Goal: Task Accomplishment & Management: Complete application form

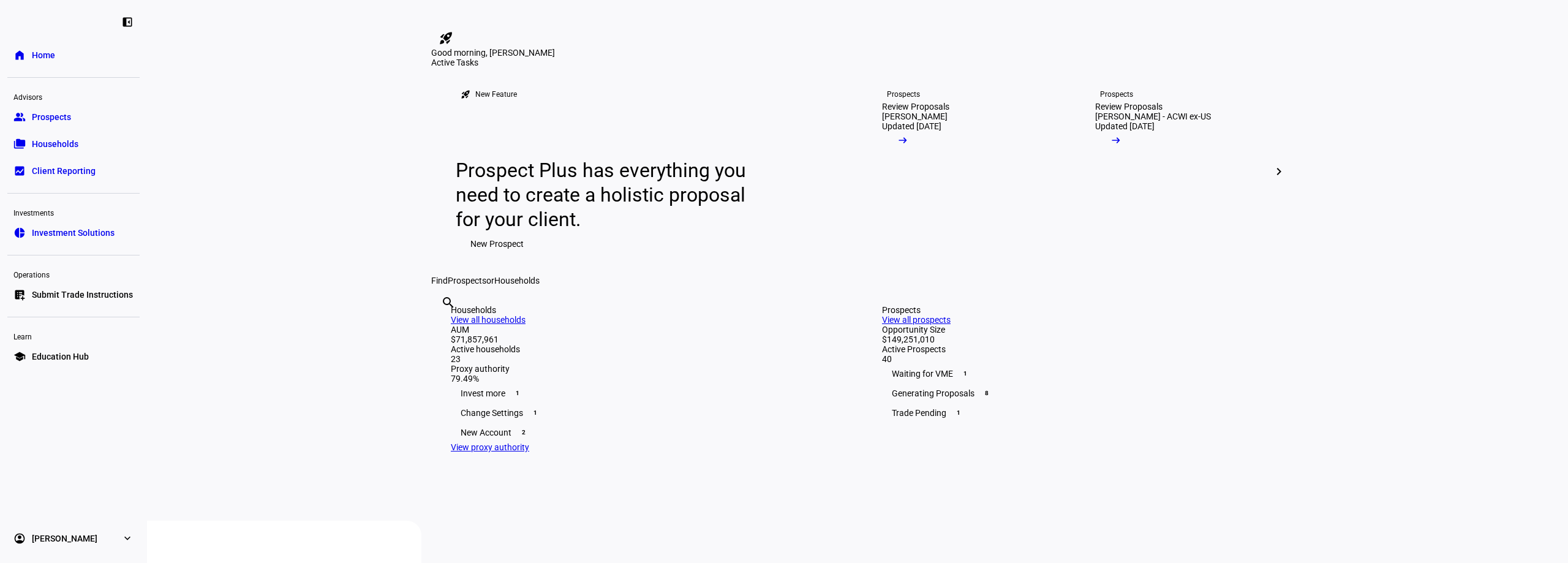
click at [65, 147] on span "Households" at bounding box center [56, 143] width 47 height 12
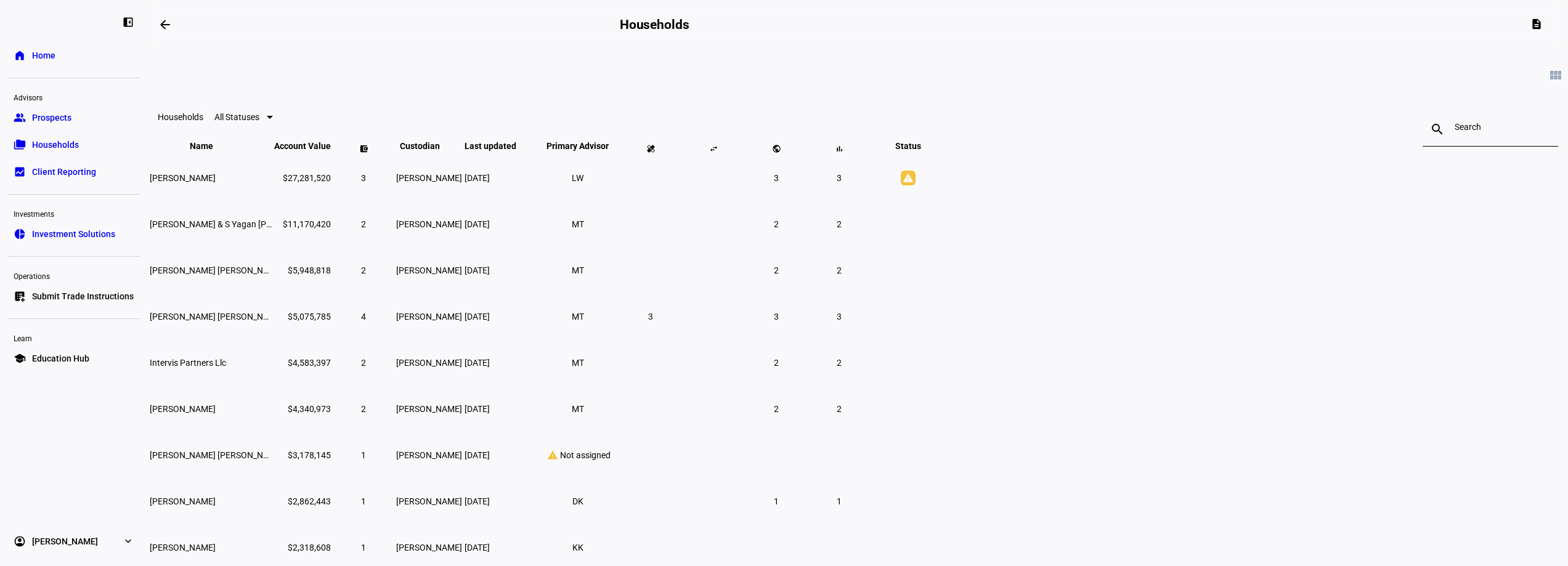
scroll to position [188, 0]
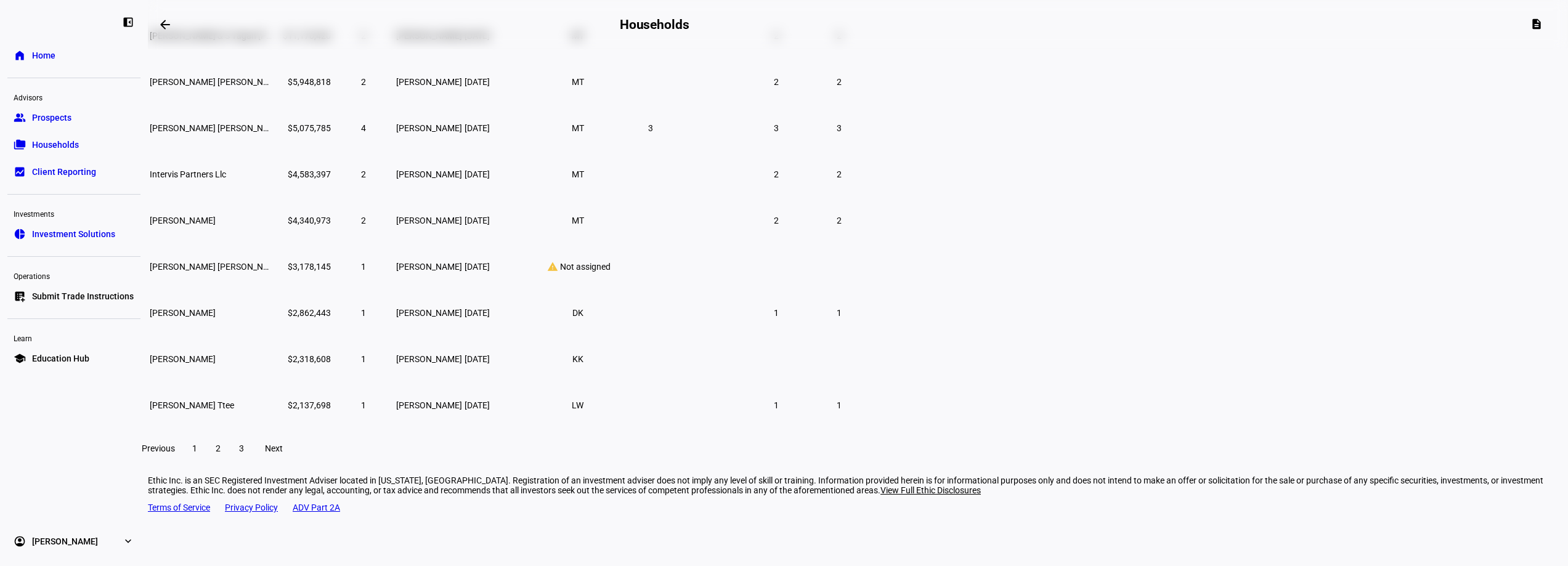
click at [221, 453] on span "2" at bounding box center [218, 448] width 5 height 10
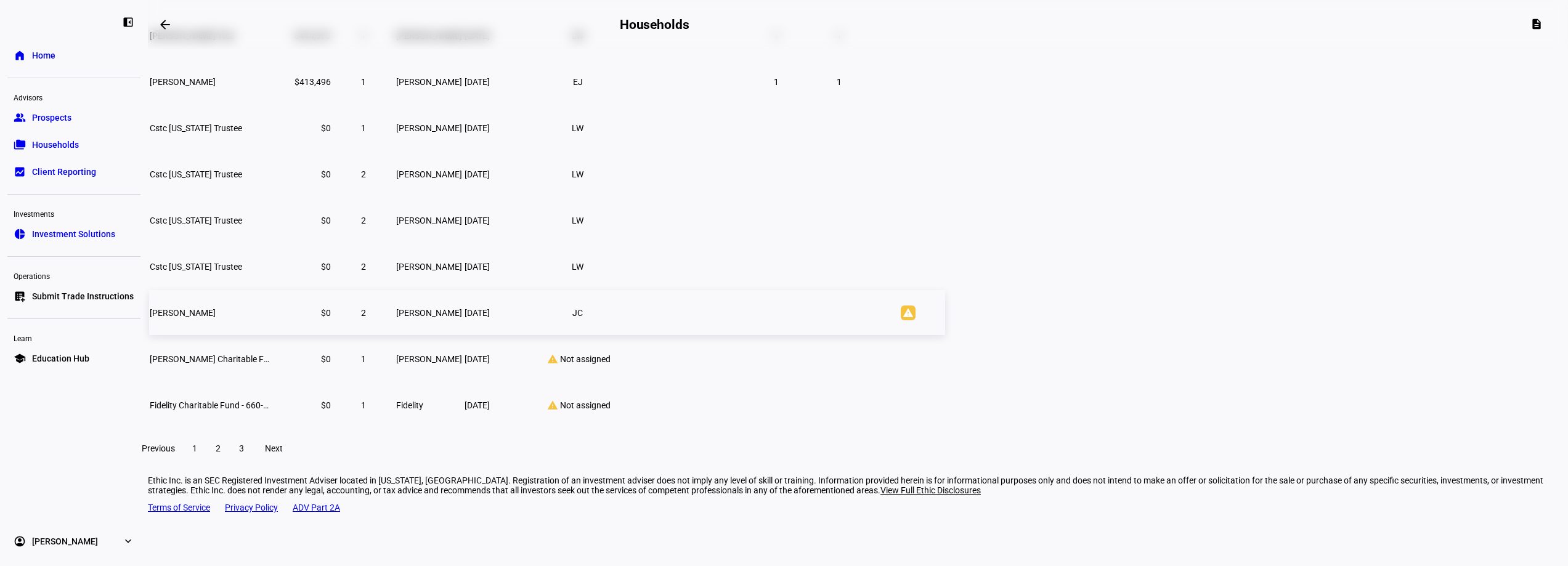
click at [273, 324] on td "[PERSON_NAME]" at bounding box center [210, 313] width 123 height 45
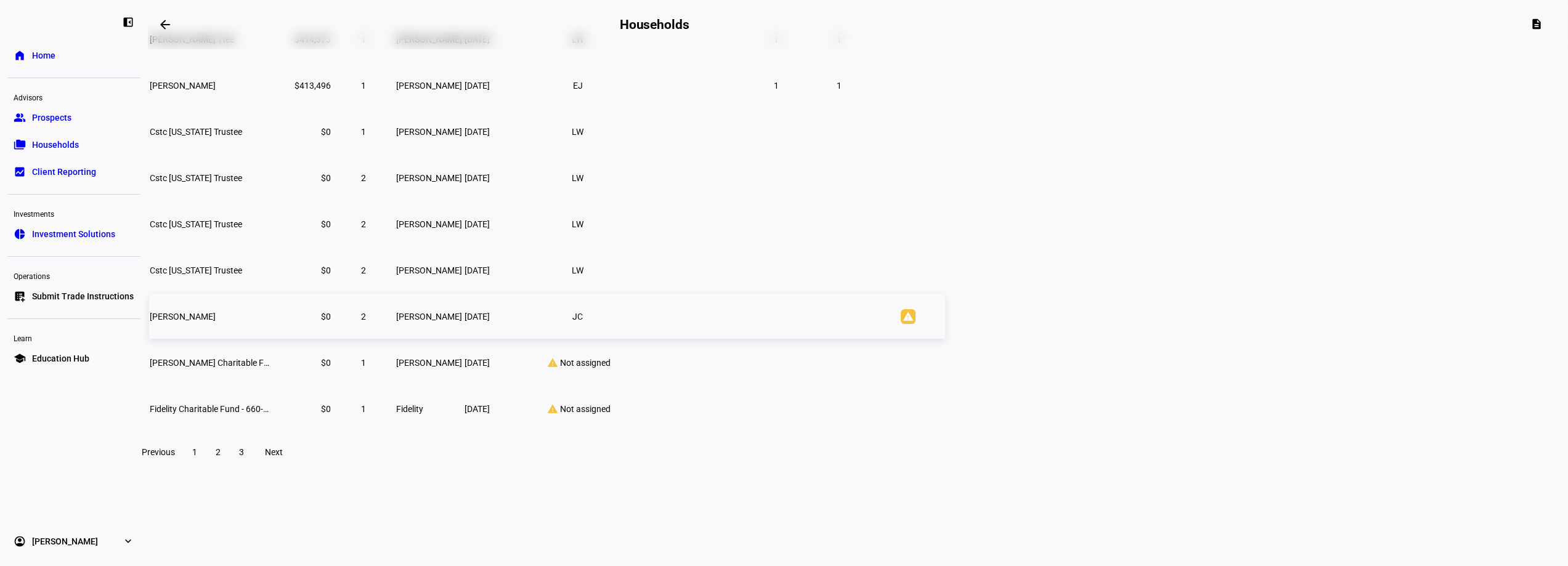
scroll to position [104, 0]
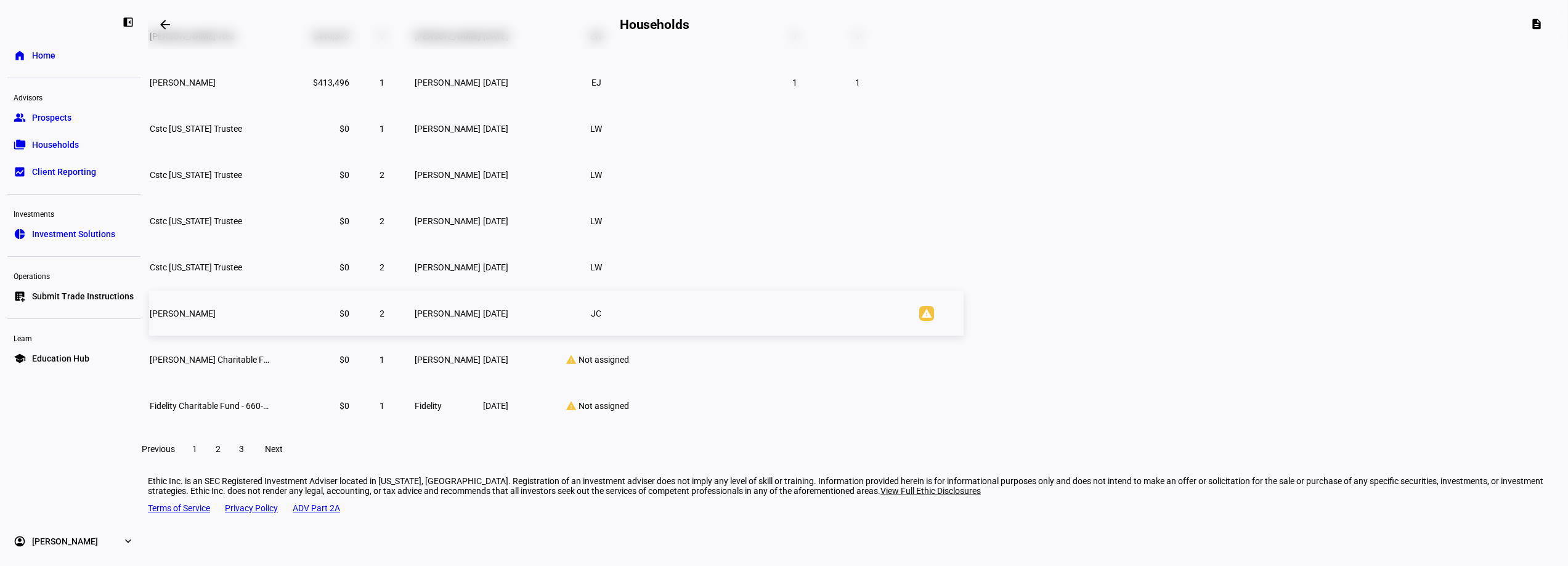
scroll to position [188, 0]
click at [206, 463] on span at bounding box center [194, 448] width 22 height 30
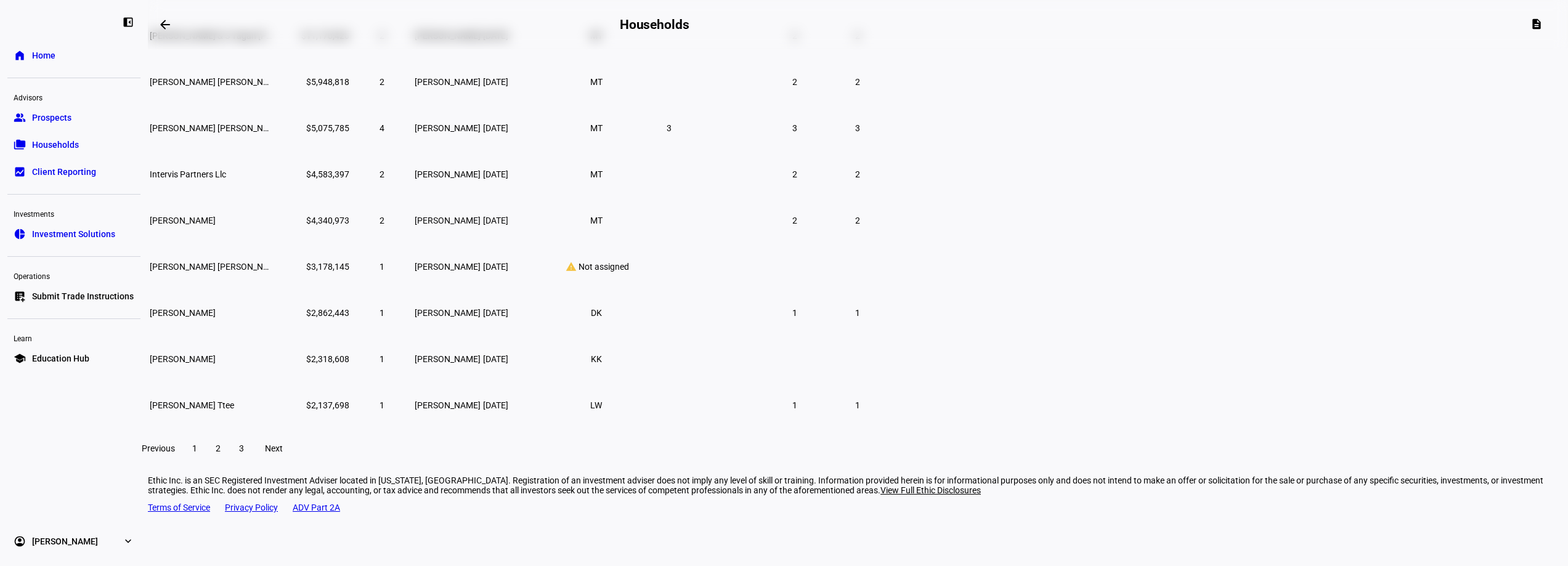
click at [229, 463] on span at bounding box center [218, 448] width 22 height 30
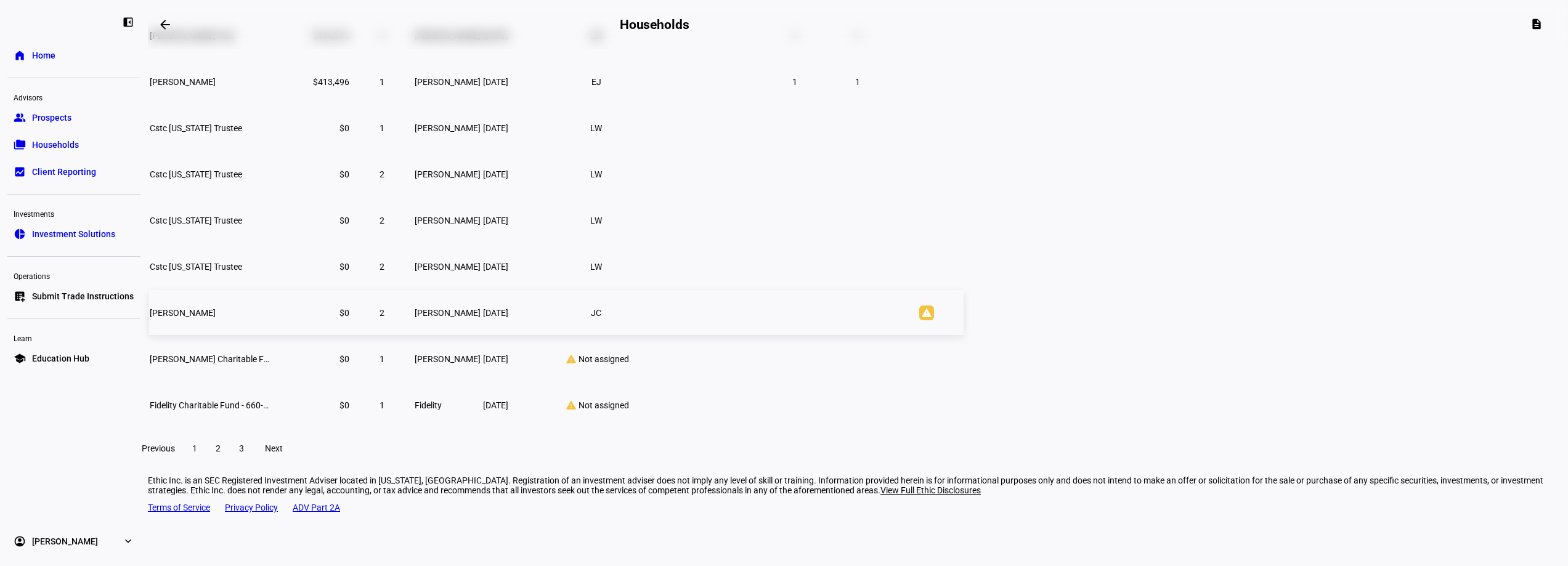
click at [215, 318] on span "[PERSON_NAME]" at bounding box center [182, 313] width 66 height 10
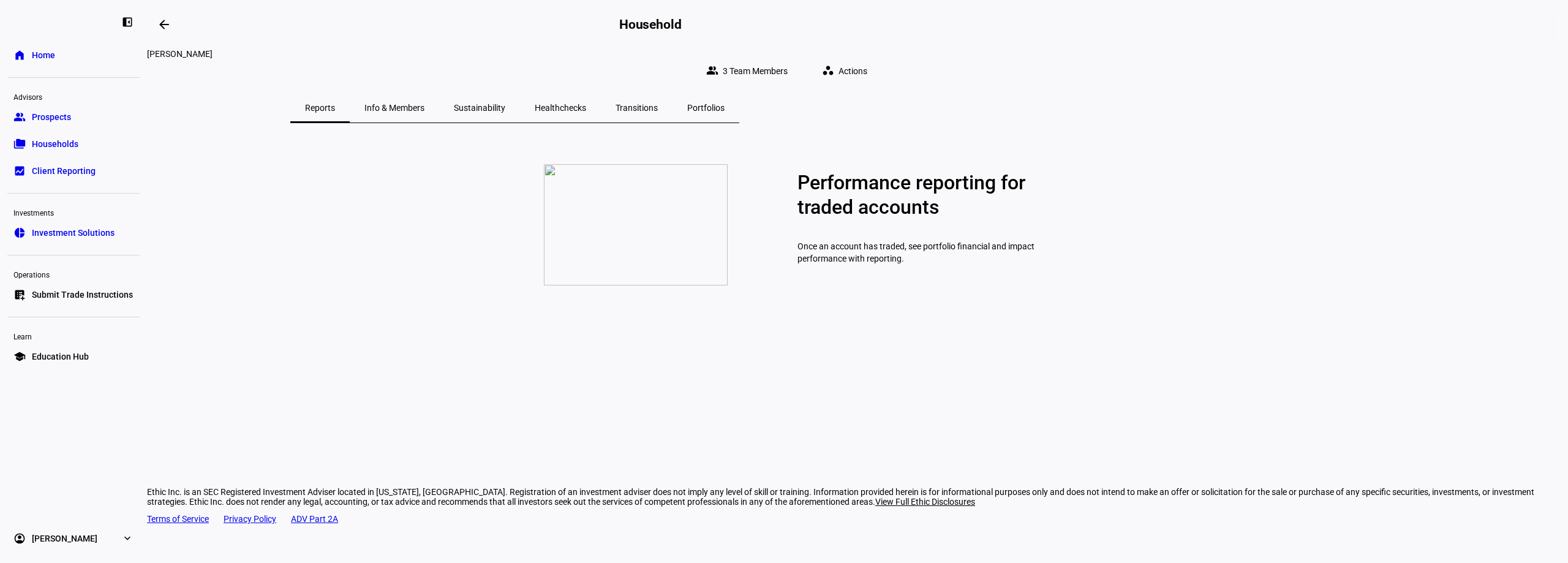
click at [725, 104] on span "Portfolios" at bounding box center [706, 108] width 37 height 9
click at [658, 104] on span "Transitions" at bounding box center [636, 108] width 43 height 9
click at [586, 104] on span "Healthchecks" at bounding box center [561, 108] width 51 height 9
click at [505, 104] on span "Sustainability" at bounding box center [479, 108] width 51 height 9
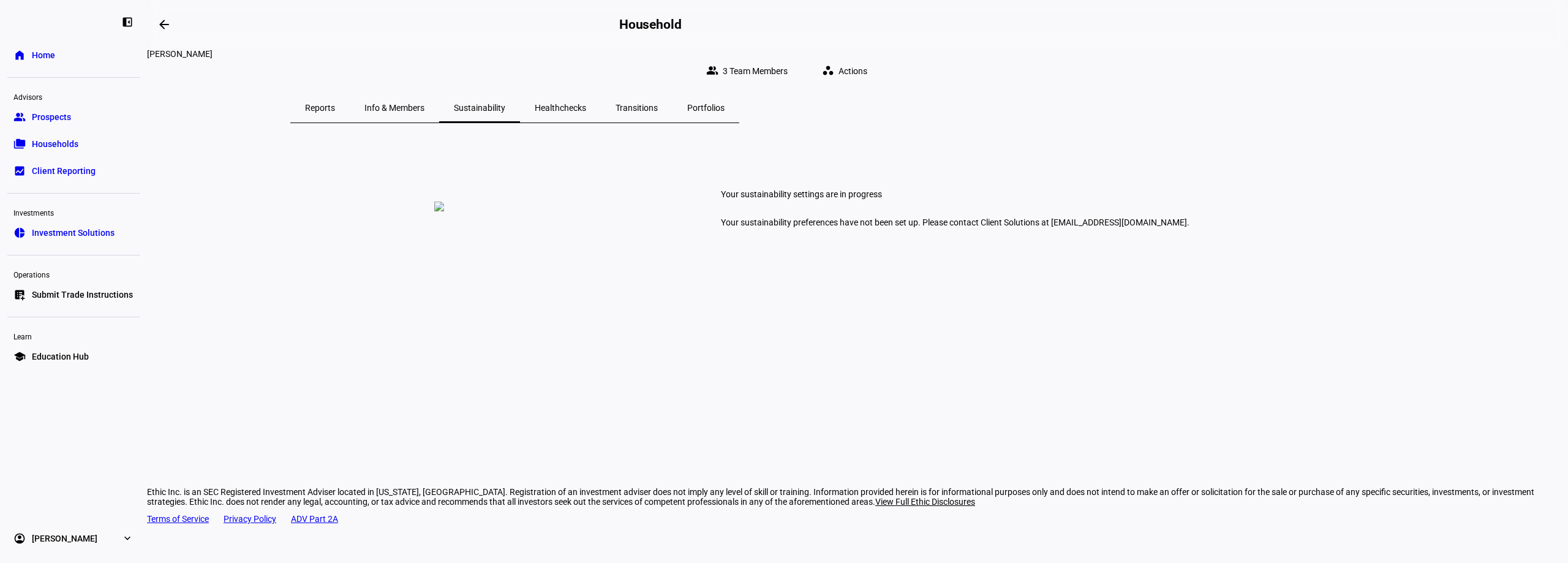
click at [425, 104] on span "Info & Members" at bounding box center [394, 108] width 60 height 9
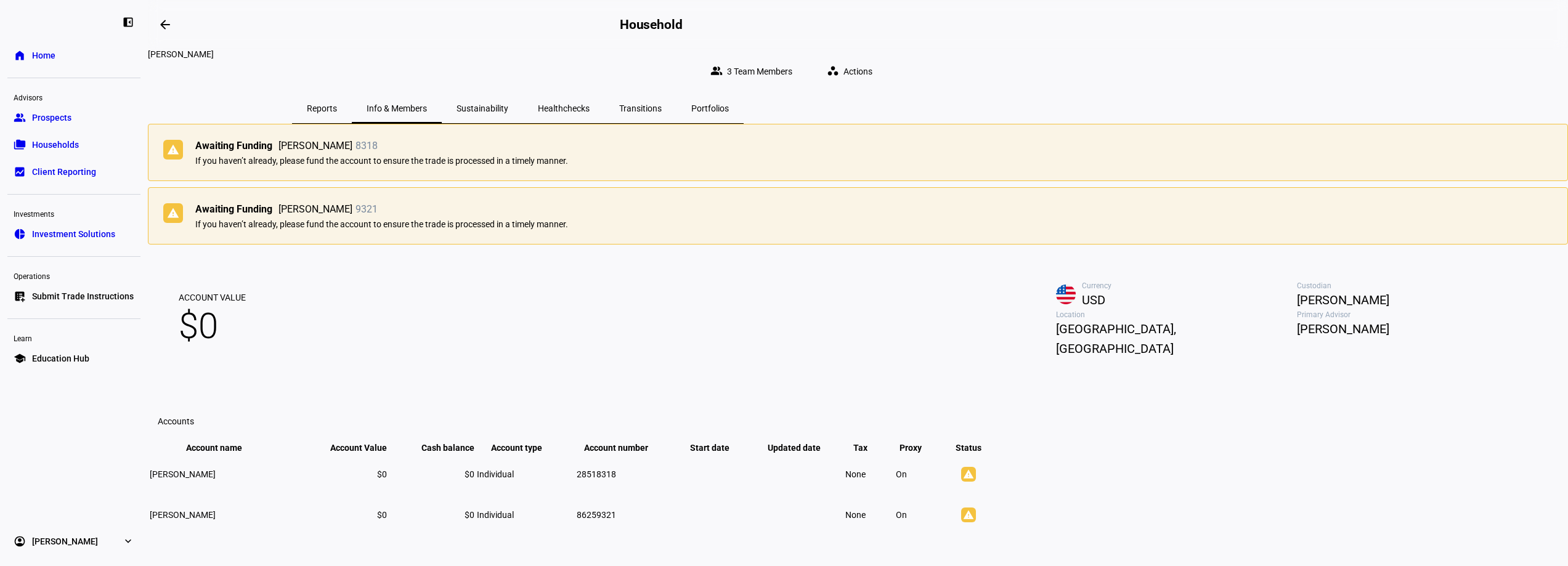
click at [337, 104] on span "Reports" at bounding box center [321, 108] width 30 height 9
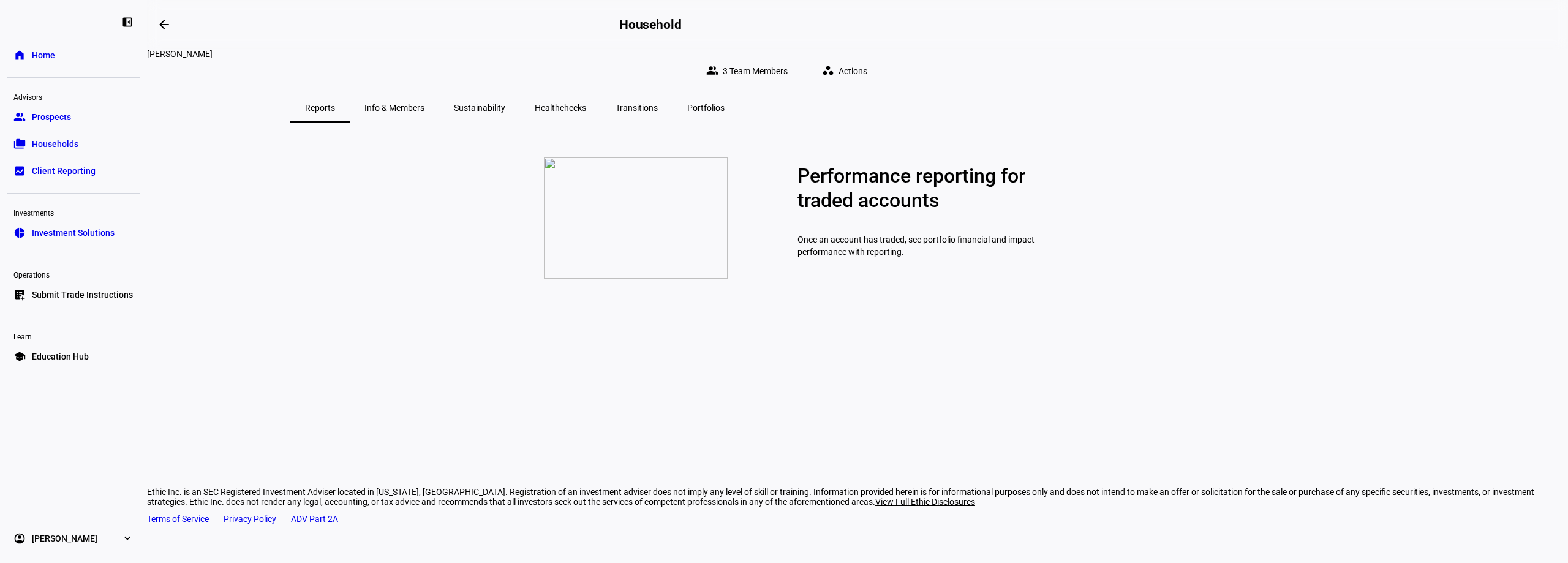
click at [425, 104] on span "Info & Members" at bounding box center [394, 108] width 60 height 9
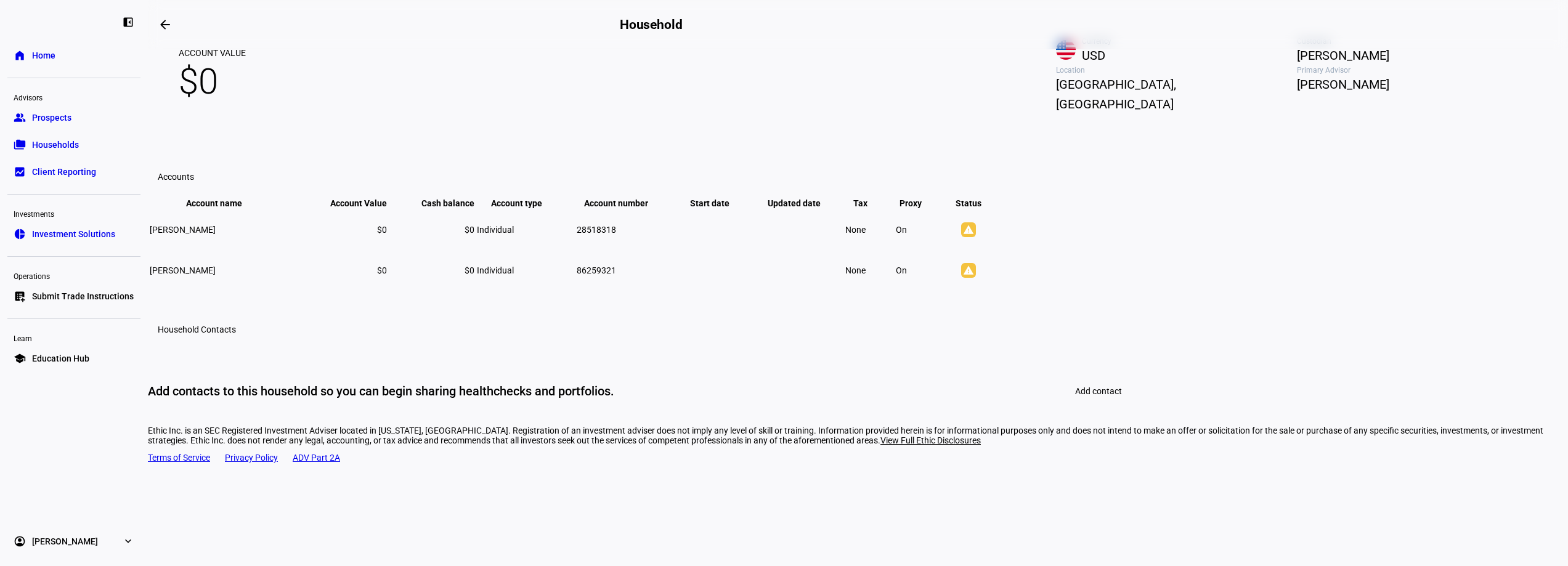
scroll to position [247, 0]
click at [675, 247] on td "28518318" at bounding box center [625, 227] width 99 height 40
click at [616, 233] on span "28518318" at bounding box center [596, 228] width 40 height 10
click at [297, 247] on td "[PERSON_NAME]" at bounding box center [222, 227] width 148 height 40
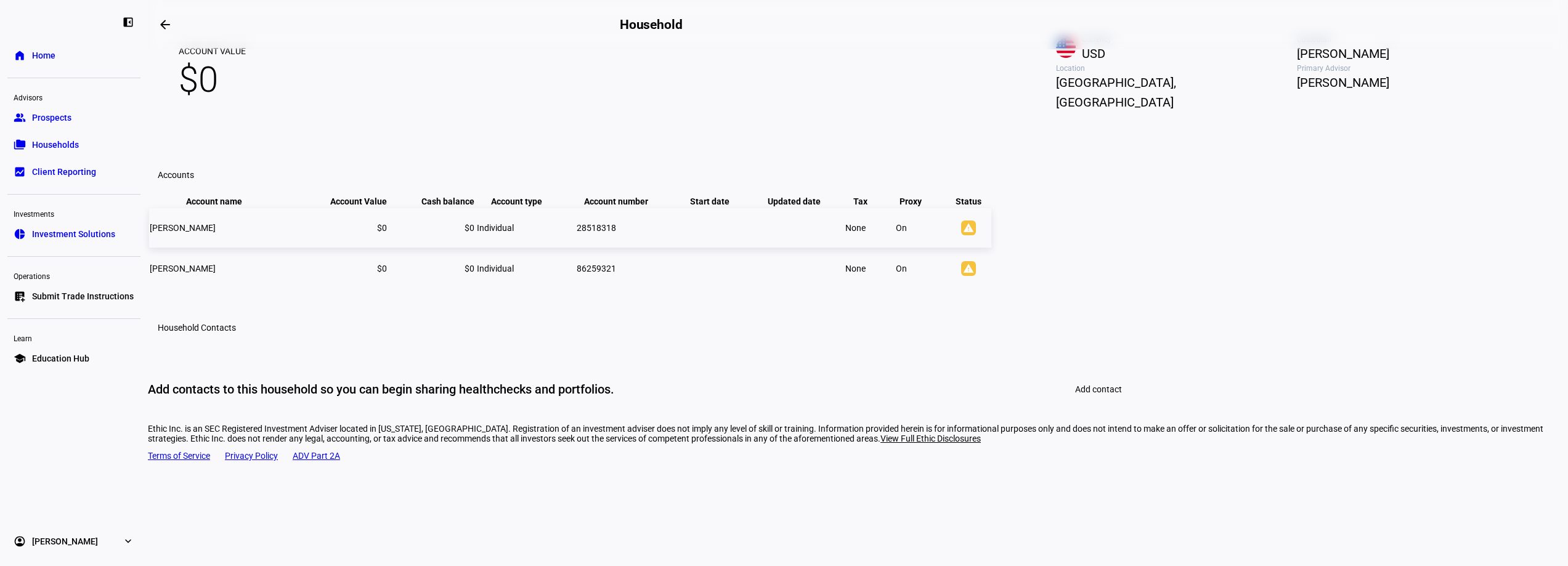
click at [675, 247] on td "28518318" at bounding box center [625, 227] width 99 height 40
click at [215, 233] on span "[PERSON_NAME]" at bounding box center [182, 228] width 66 height 10
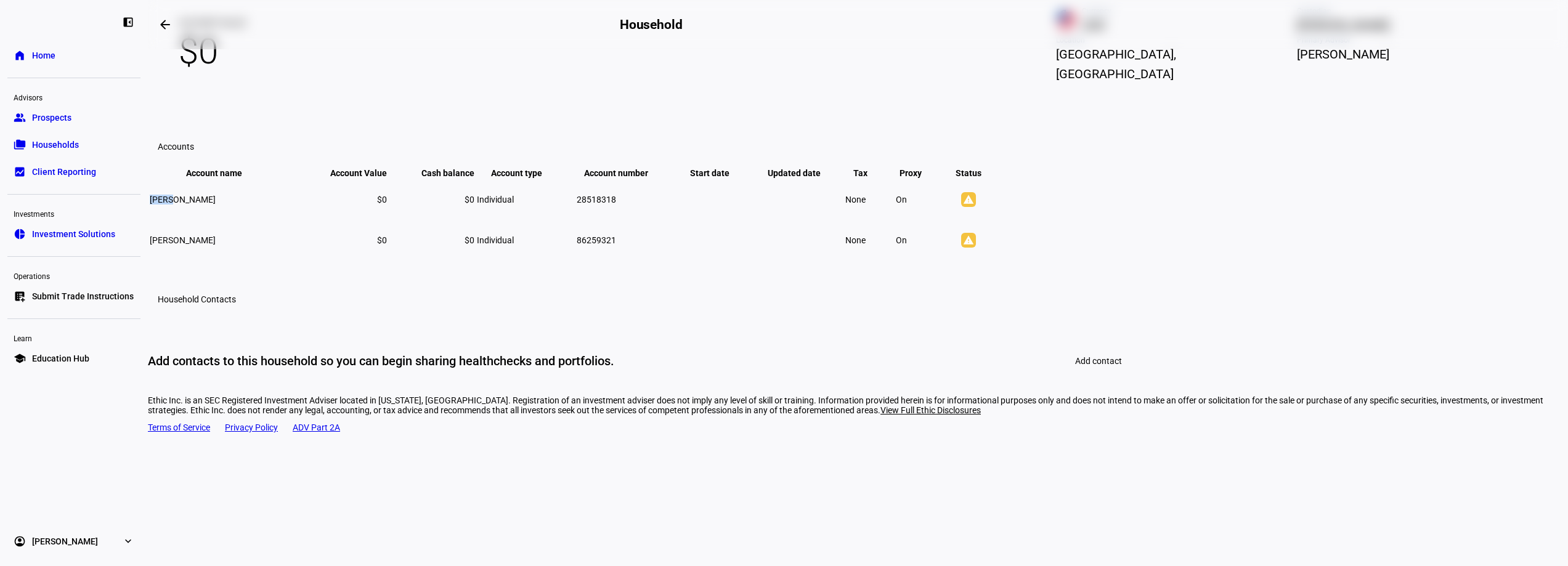
scroll to position [314, 0]
click at [976, 207] on mat-icon "warning" at bounding box center [968, 200] width 15 height 15
click at [215, 205] on span "[PERSON_NAME]" at bounding box center [182, 200] width 66 height 10
click at [215, 245] on span "[PERSON_NAME]" at bounding box center [182, 240] width 66 height 10
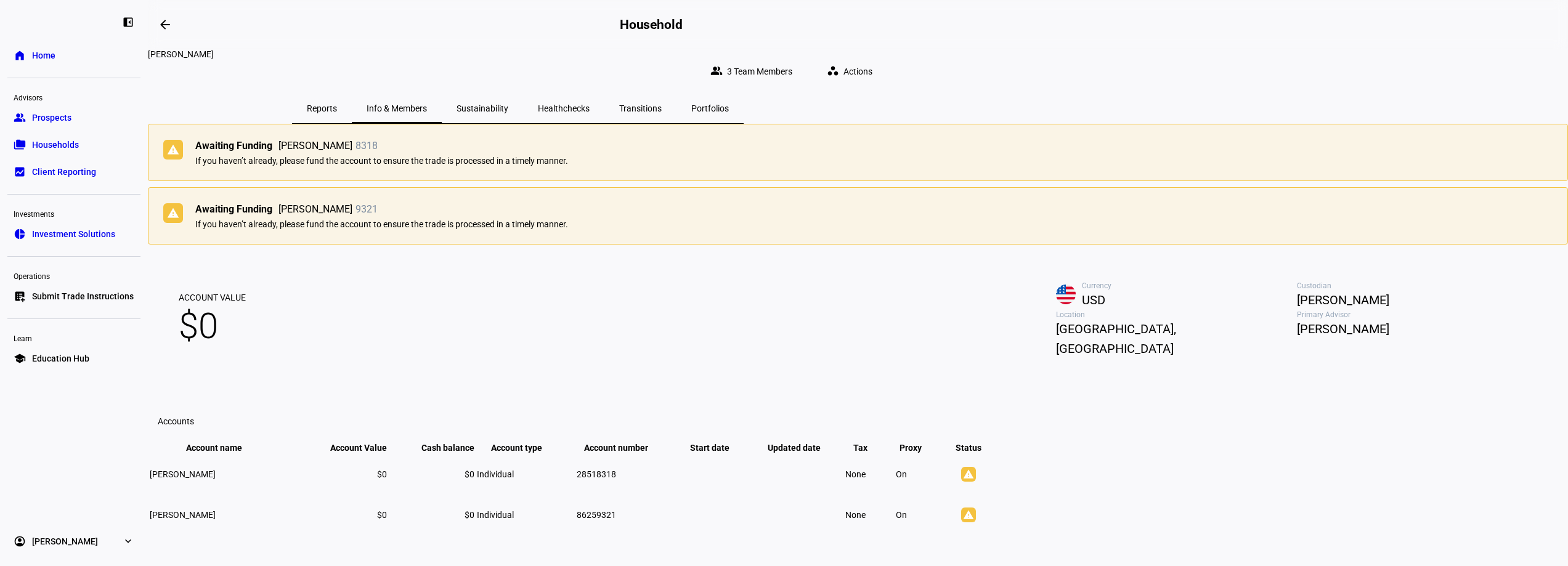
click at [1346, 359] on plt-household-details "warning Awaiting Funding [PERSON_NAME] 8318 If you haven’t already, please fund…" at bounding box center [858, 393] width 1420 height 539
click at [388, 251] on plt-household-details "warning Awaiting Funding Evan R Farese 8318 If you haven’t already, please fund…" at bounding box center [858, 393] width 1420 height 539
click at [568, 166] on div "Awaiting Funding Evan R Farese 8318 If you haven’t already, please fund the acc…" at bounding box center [381, 153] width 373 height 26
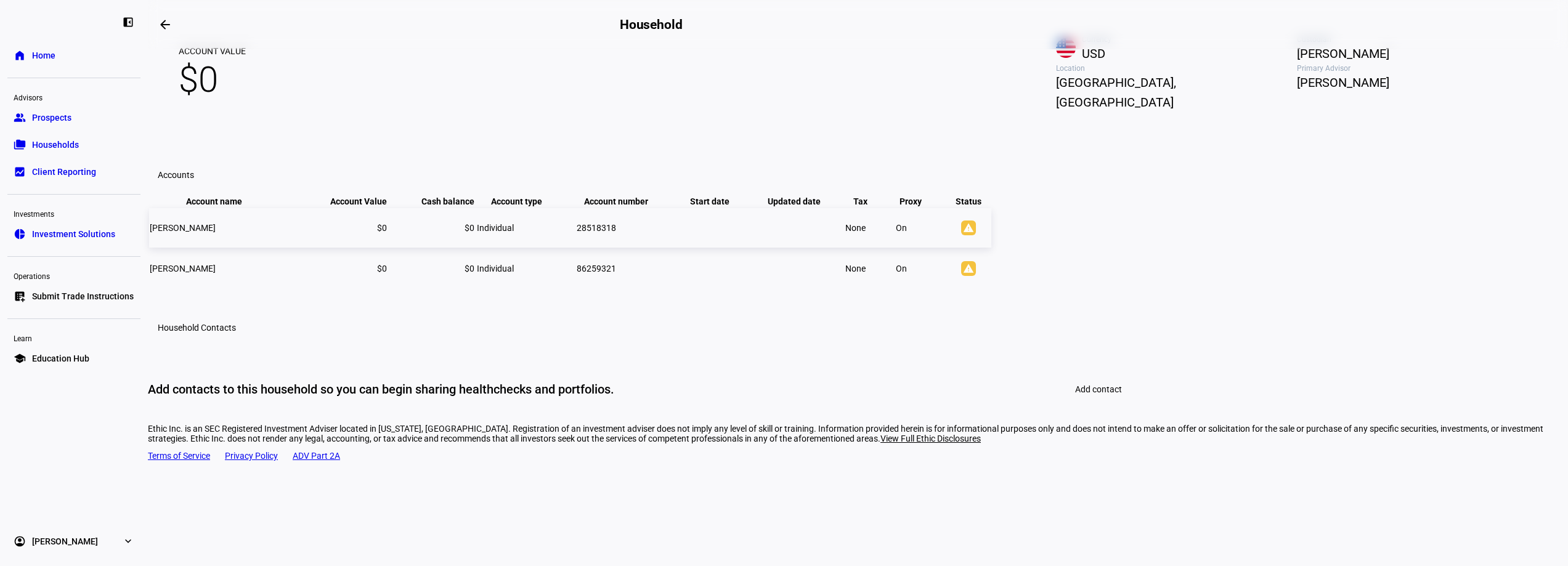
click at [388, 247] on td "$0" at bounding box center [343, 227] width 89 height 40
click at [976, 235] on mat-icon "warning" at bounding box center [968, 228] width 15 height 15
click at [894, 247] on td "None" at bounding box center [869, 227] width 49 height 40
click at [297, 247] on td "[PERSON_NAME]" at bounding box center [222, 227] width 148 height 40
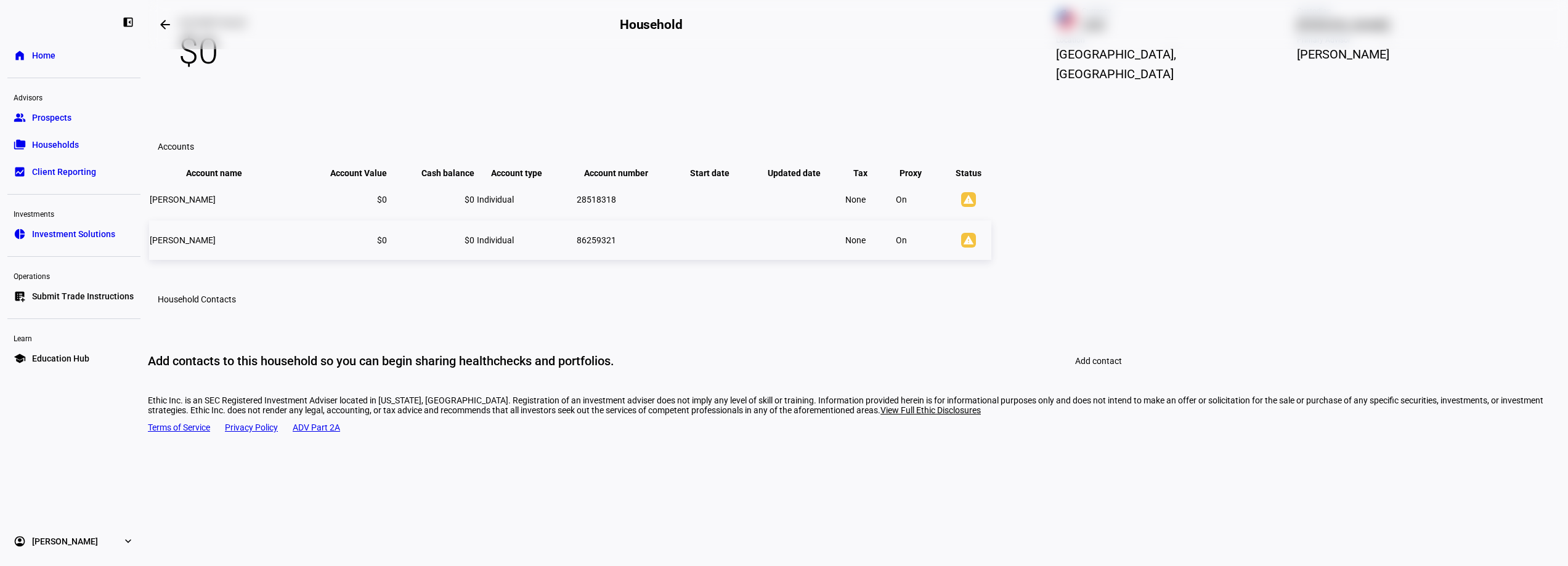
scroll to position [314, 0]
click at [94, 289] on link "list_alt_add Submit Trade Instructions" at bounding box center [74, 296] width 133 height 24
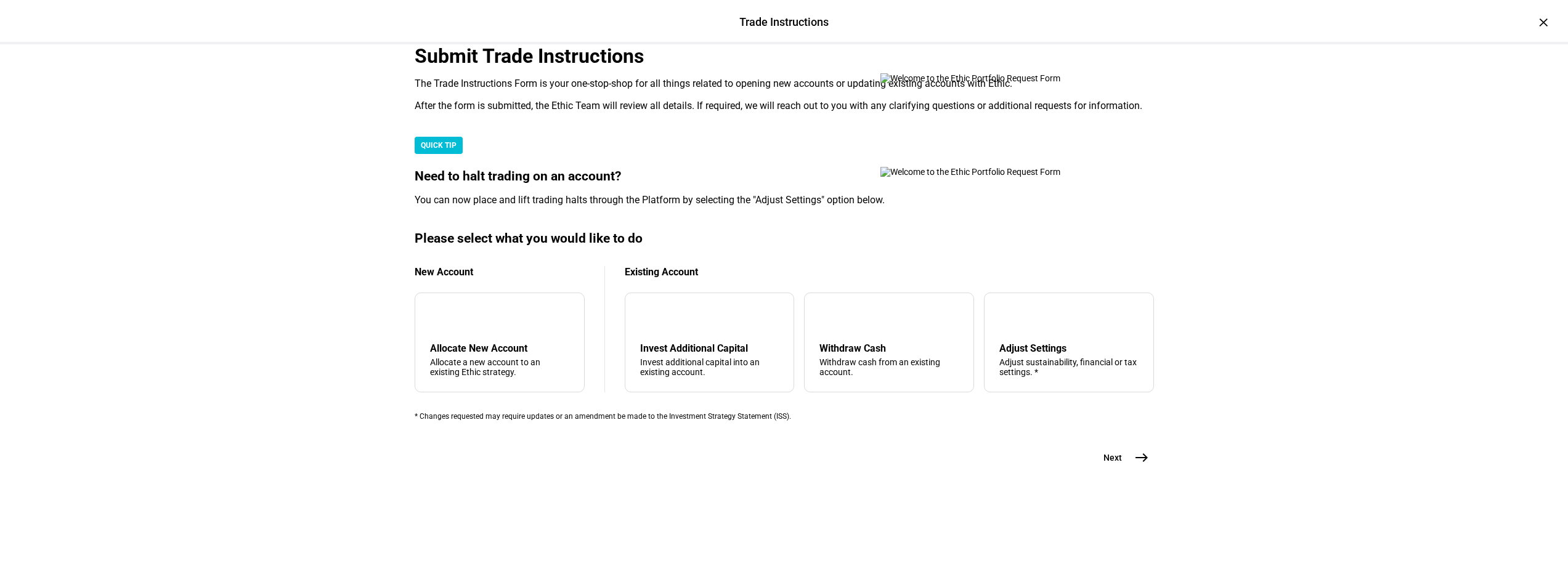
scroll to position [293, 0]
click at [531, 357] on div "Allocate a new account to an existing Ethic strategy." at bounding box center [499, 367] width 139 height 19
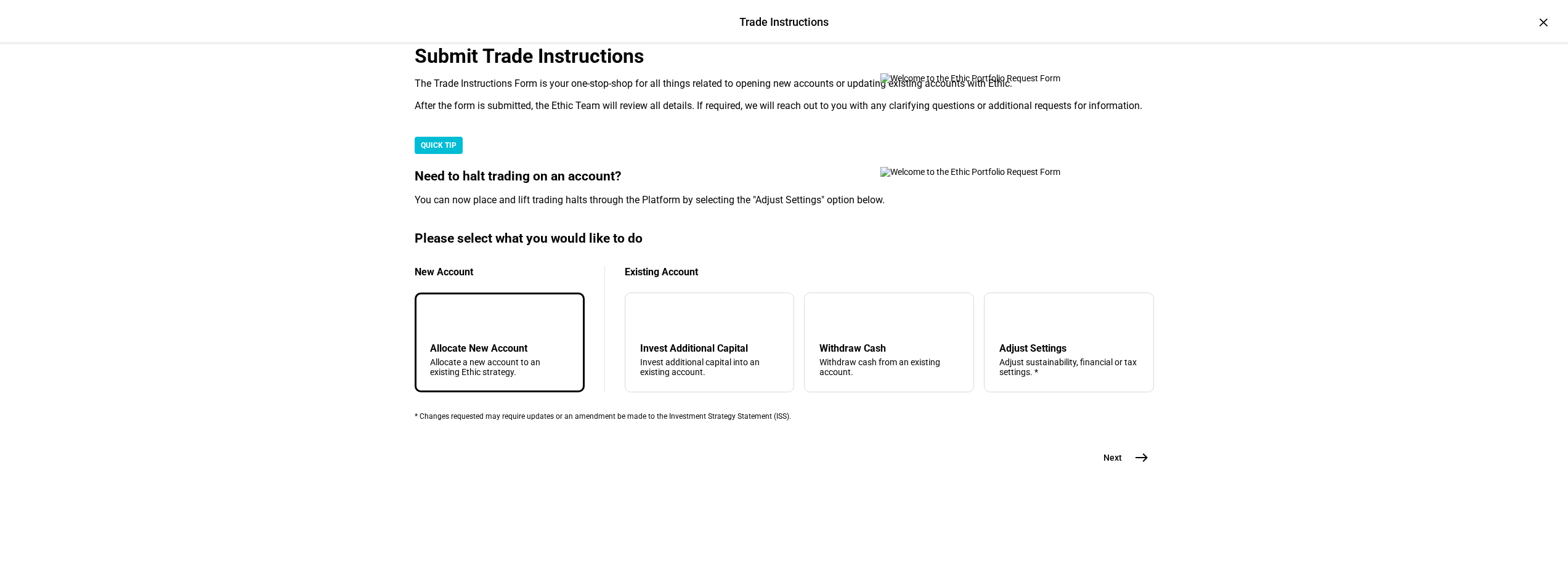
click at [447, 310] on mat-icon "add" at bounding box center [439, 318] width 15 height 15
click at [1149, 487] on div "Submit Trade Instructions The Trade Instructions Form is your one-stop-shop for…" at bounding box center [784, 276] width 778 height 463
click at [1138, 465] on mat-icon "east" at bounding box center [1142, 458] width 15 height 15
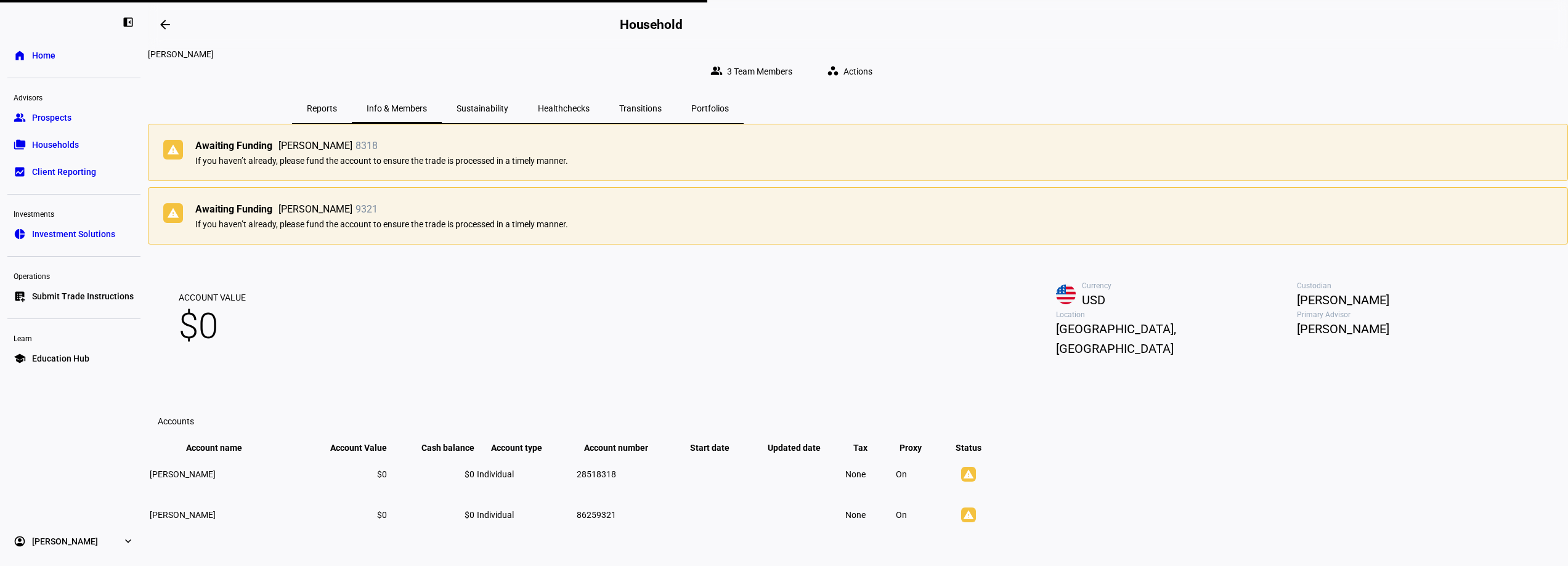
scroll to position [230, 0]
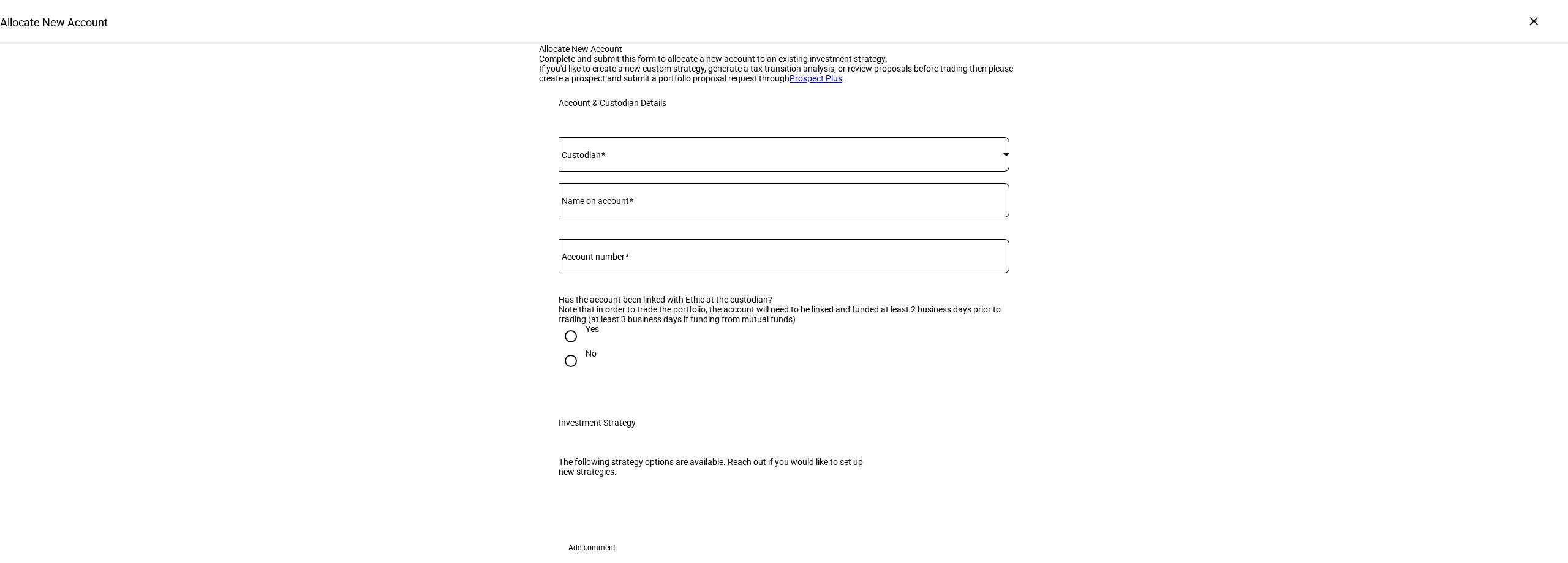
click at [645, 171] on div at bounding box center [784, 154] width 451 height 35
click at [595, 447] on mat-option "[PERSON_NAME]" at bounding box center [780, 458] width 450 height 30
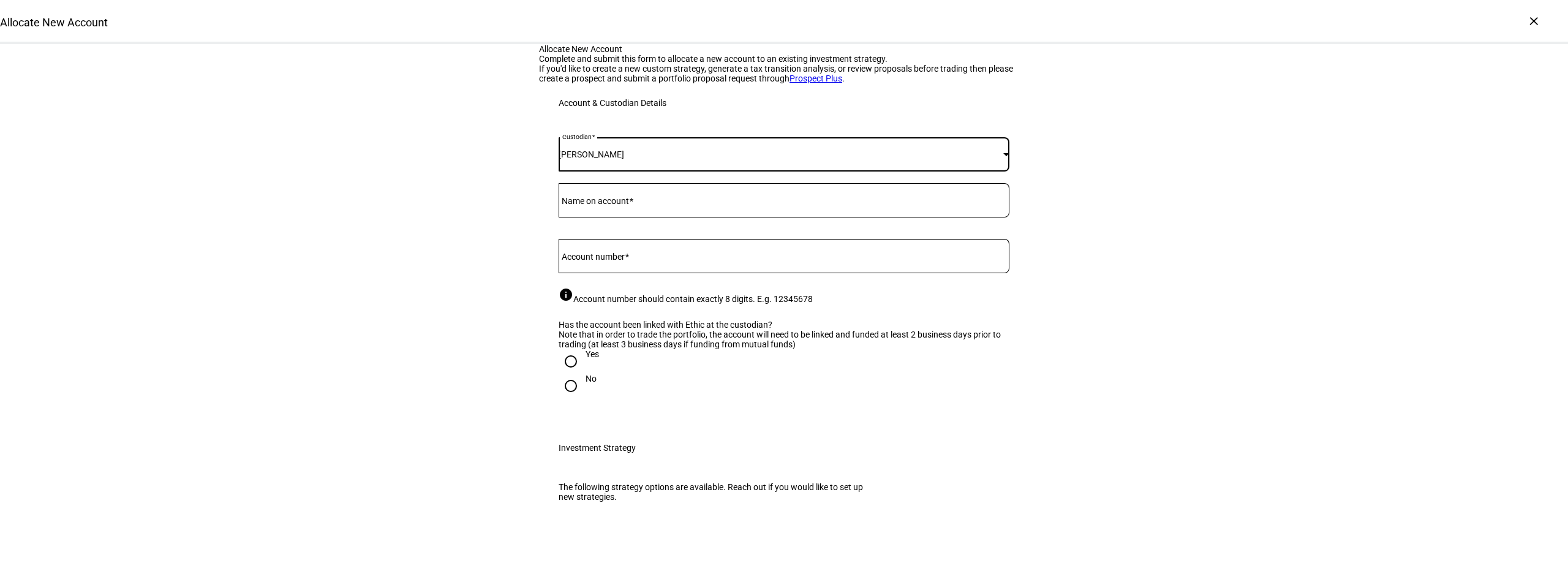
drag, startPoint x: 420, startPoint y: 452, endPoint x: 414, endPoint y: 458, distance: 8.5
click at [599, 206] on mat-label "Name on account" at bounding box center [595, 201] width 68 height 10
click at [599, 203] on input "Name on account" at bounding box center [784, 198] width 451 height 10
type input "Evan R. Farese"
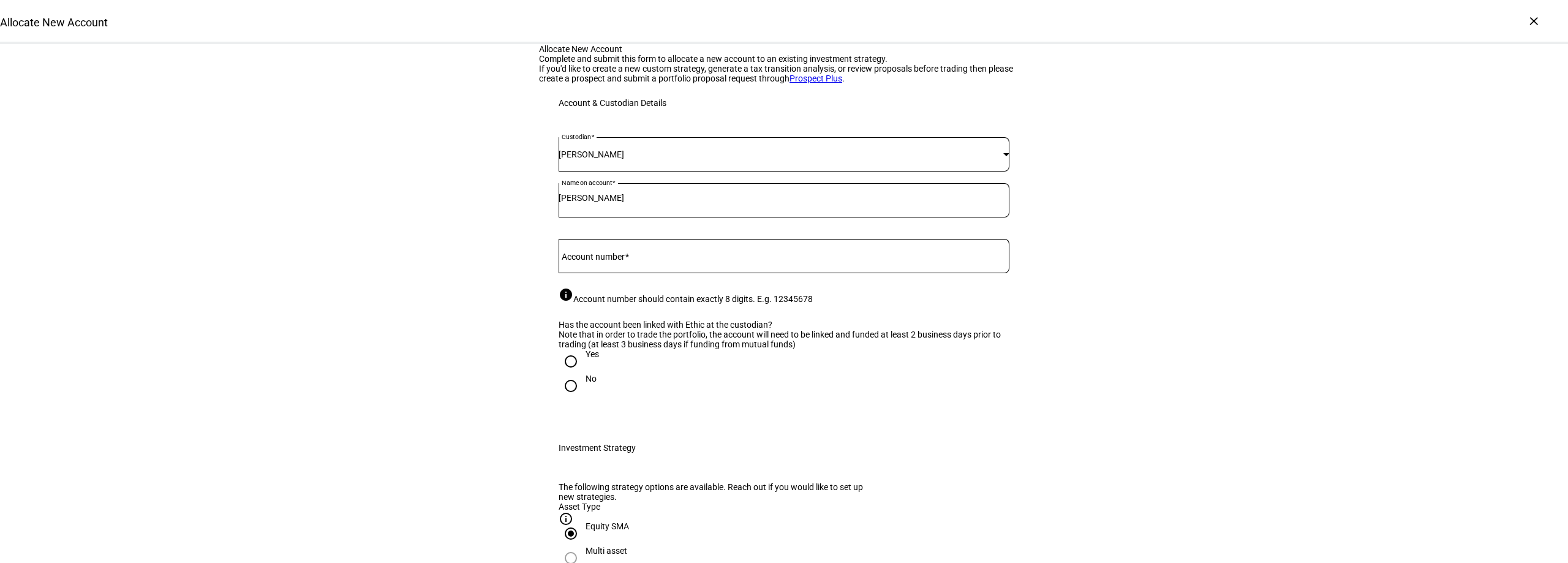
drag, startPoint x: 643, startPoint y: 400, endPoint x: 647, endPoint y: 394, distance: 7.2
click at [643, 273] on div at bounding box center [784, 256] width 451 height 35
click at [648, 258] on input "Account number" at bounding box center [784, 253] width 451 height 10
paste input "2851-8318"
click at [586, 258] on input "2851-8318" at bounding box center [784, 253] width 451 height 10
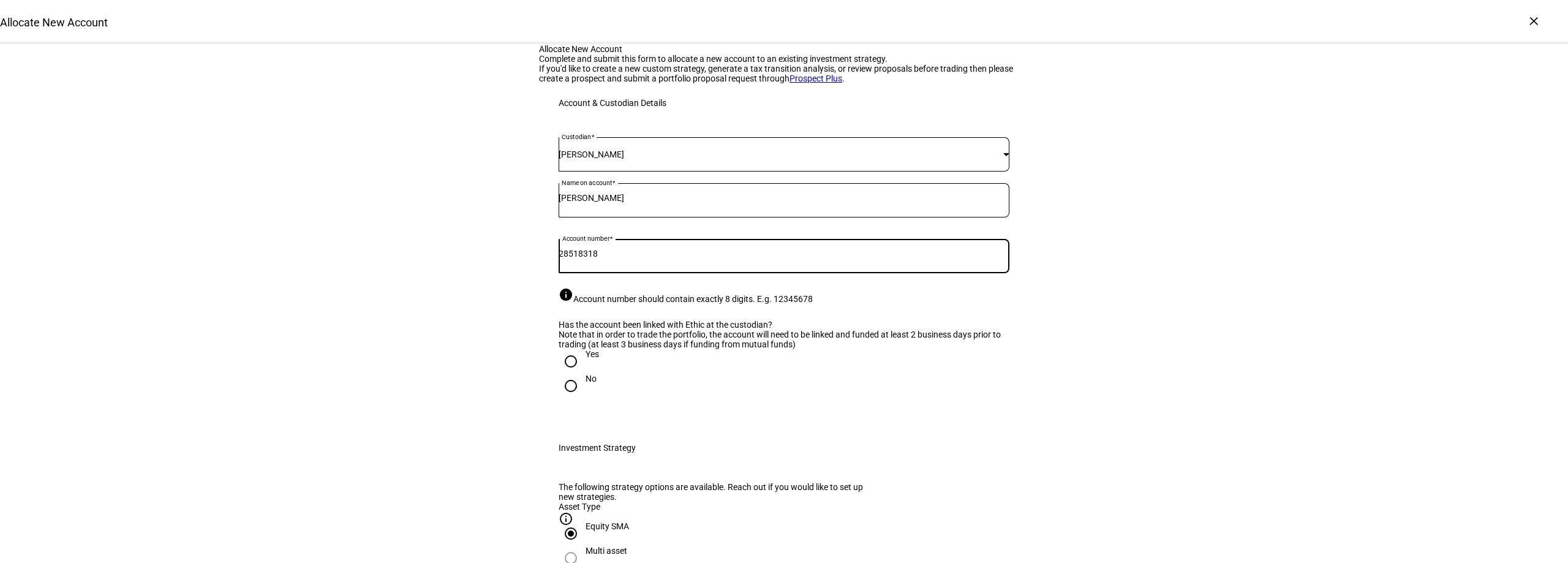
type input "28518318"
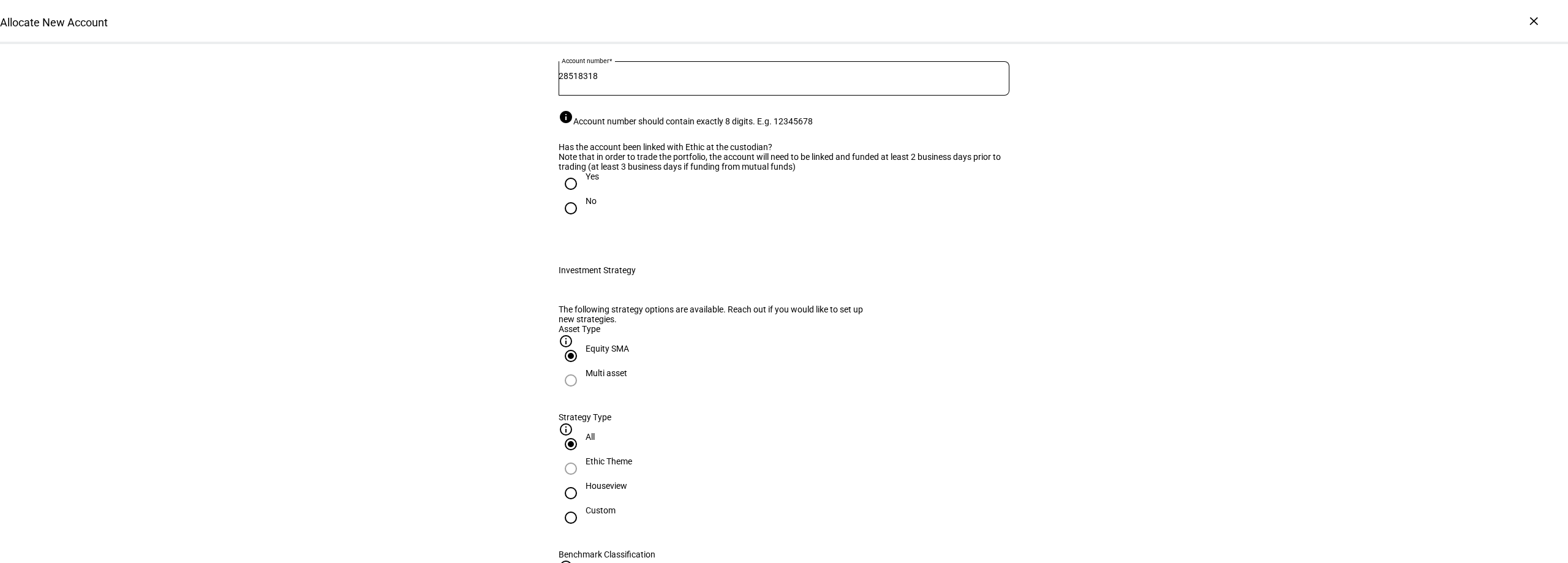
scroll to position [183, 0]
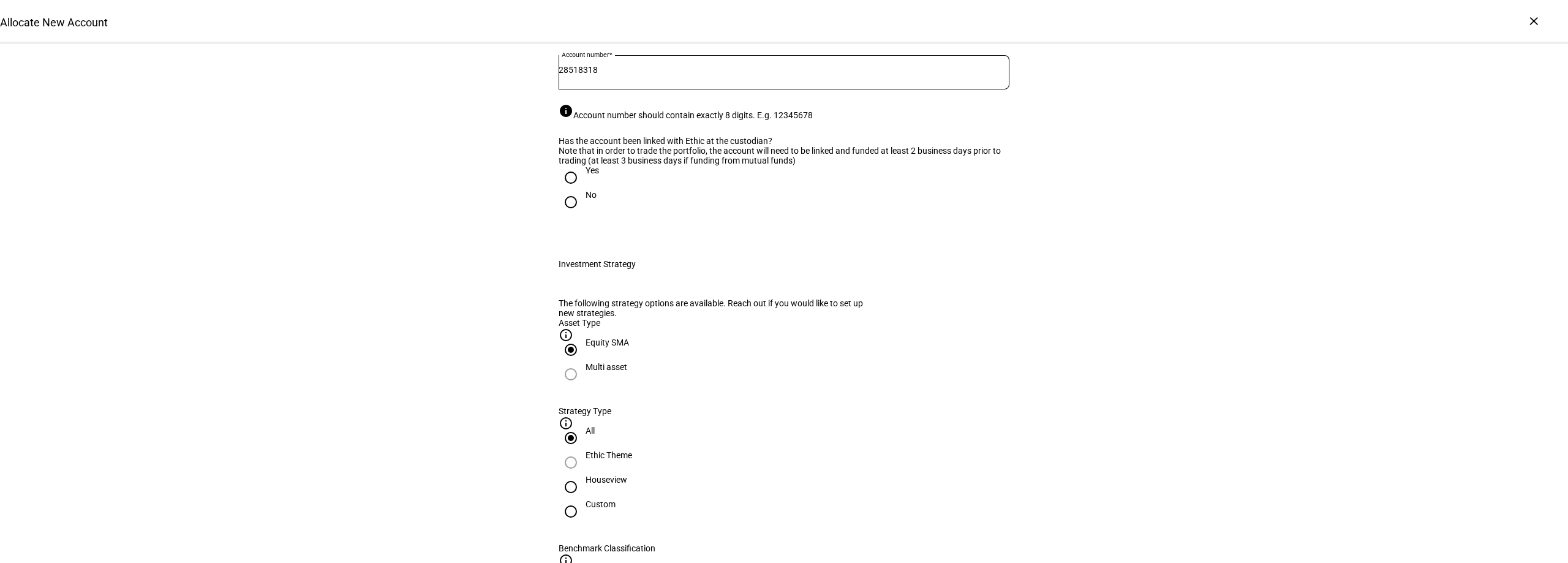
click at [569, 190] on input "Yes" at bounding box center [570, 178] width 24 height 24
radio input "true"
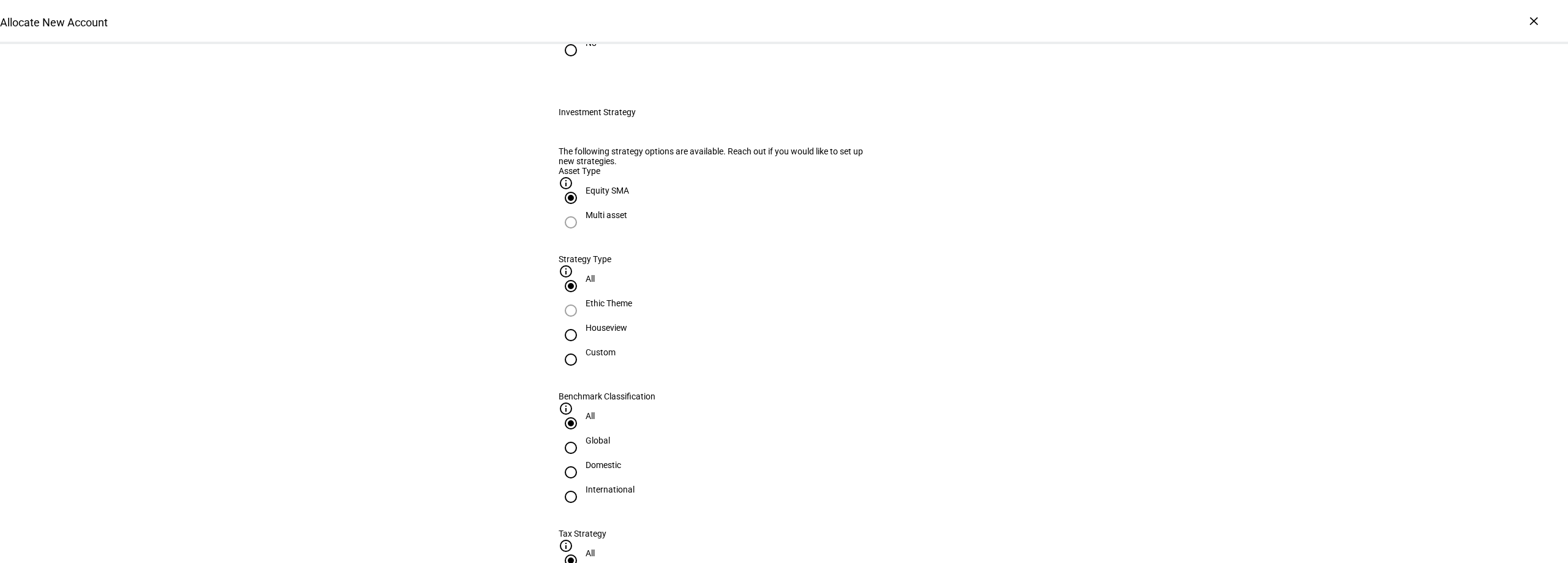
scroll to position [368, 0]
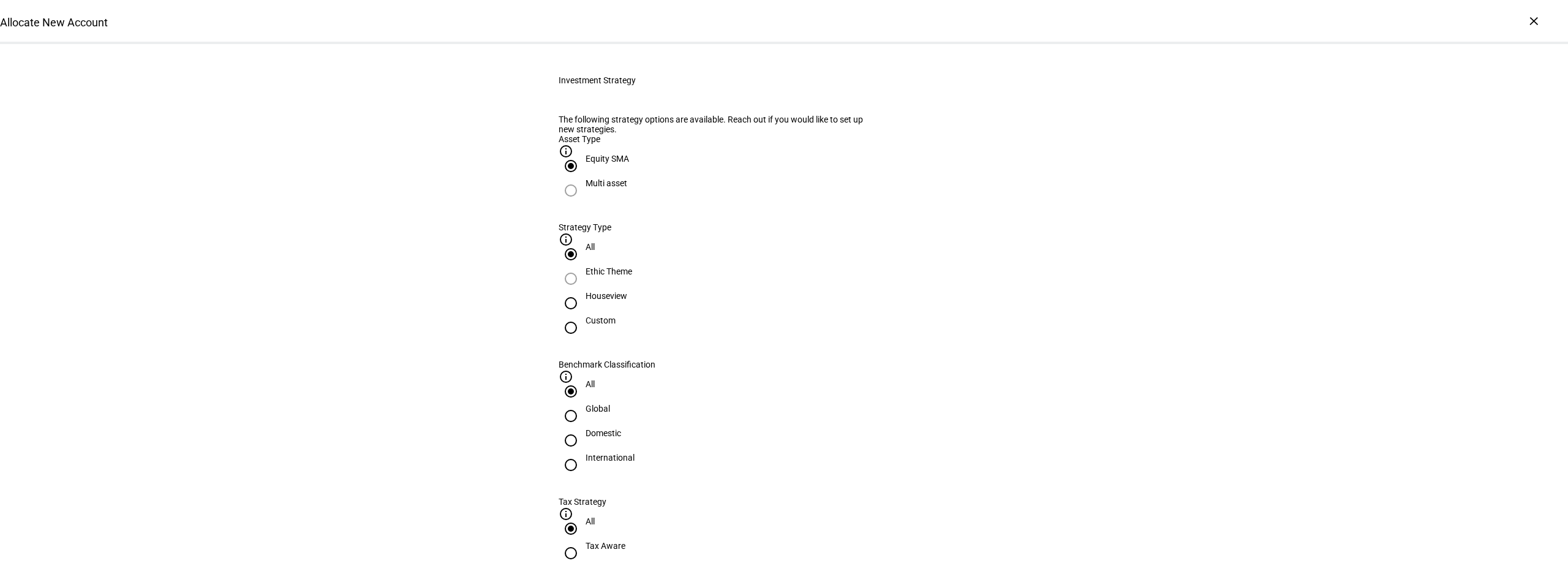
click at [583, 315] on input "Houseview" at bounding box center [570, 303] width 24 height 24
radio input "true"
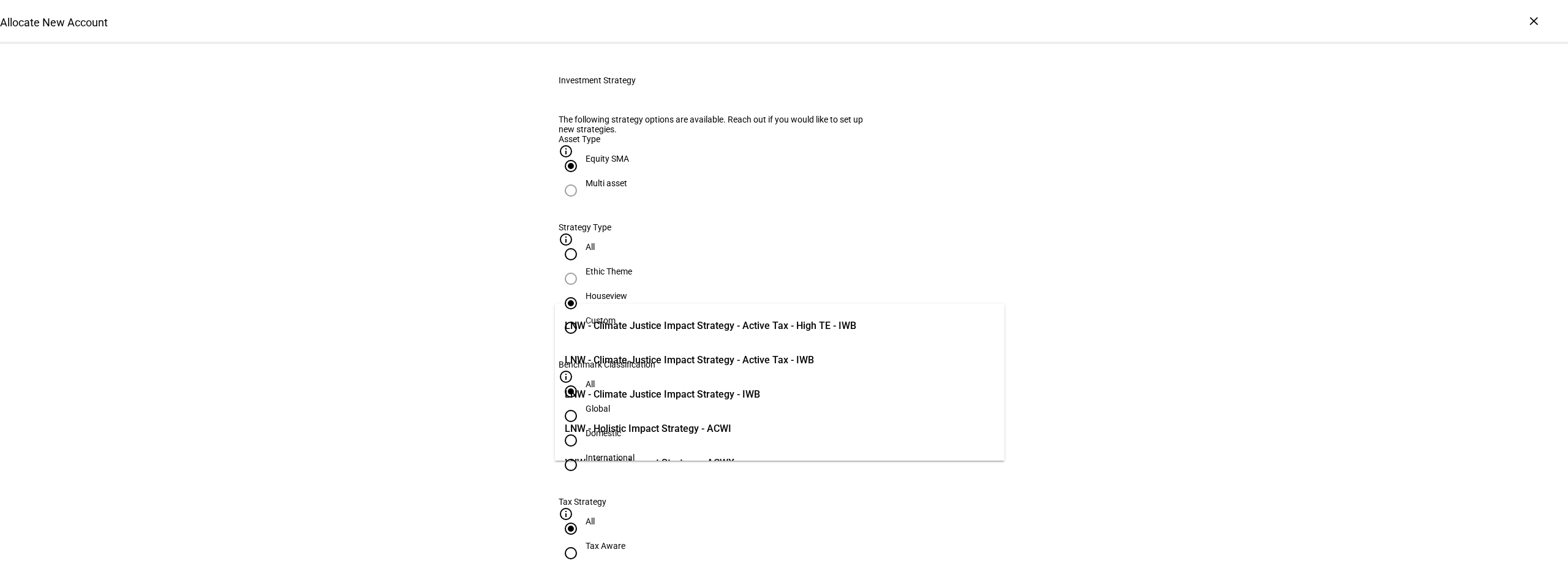
type input "acwx"
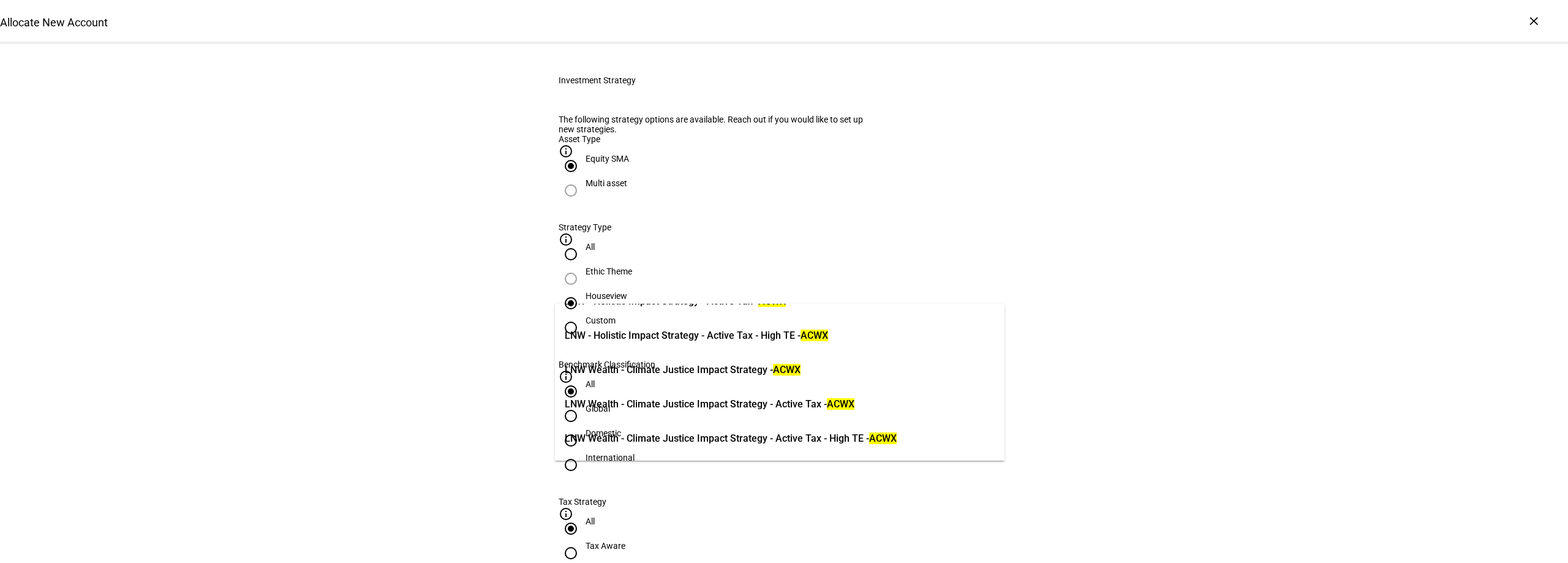
click at [780, 397] on span "LNW Wealth - Climate Justice Impact Strategy - Active Tax - ACWX" at bounding box center [710, 404] width 290 height 14
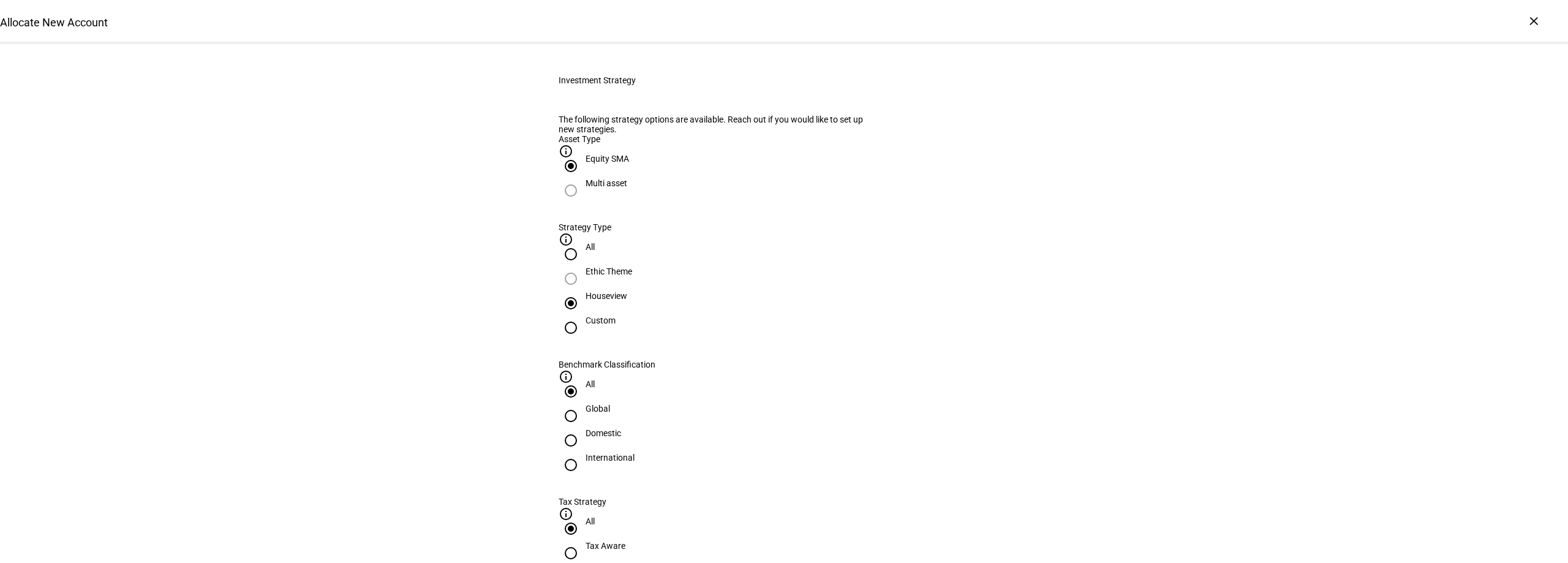
scroll to position [490, 0]
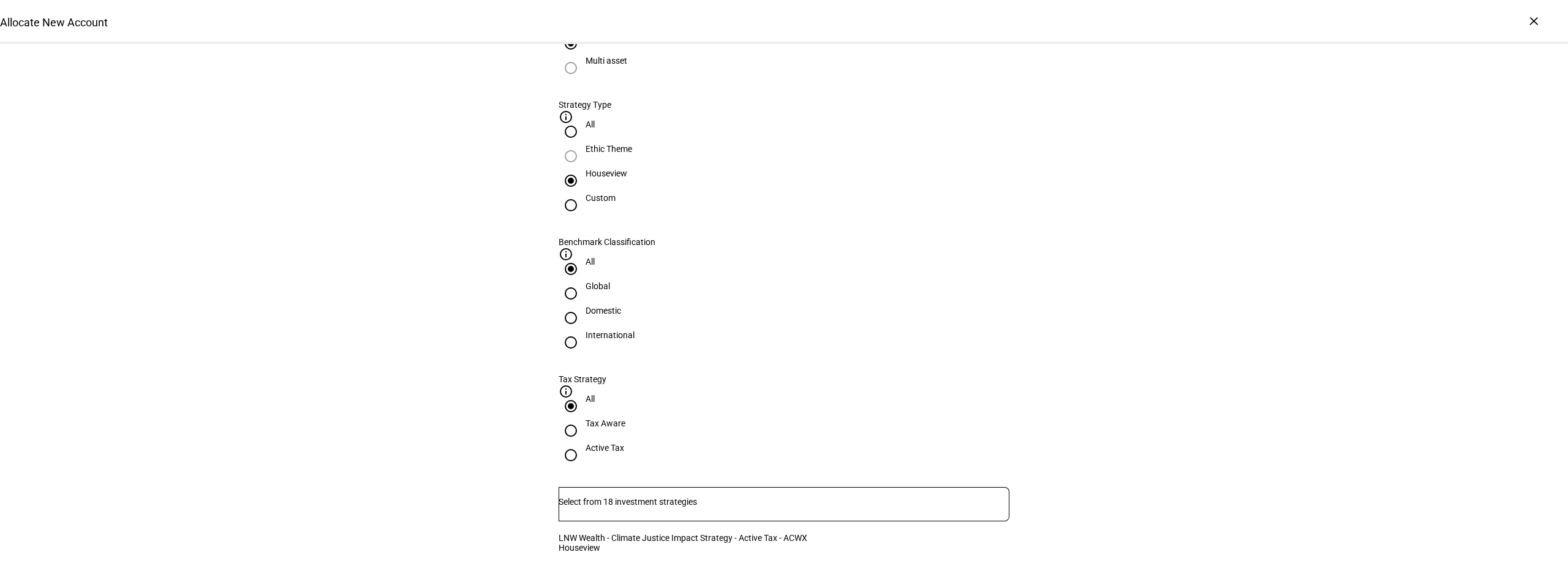
drag, startPoint x: 862, startPoint y: 446, endPoint x: 836, endPoint y: 450, distance: 26.3
copy div "ACWX"
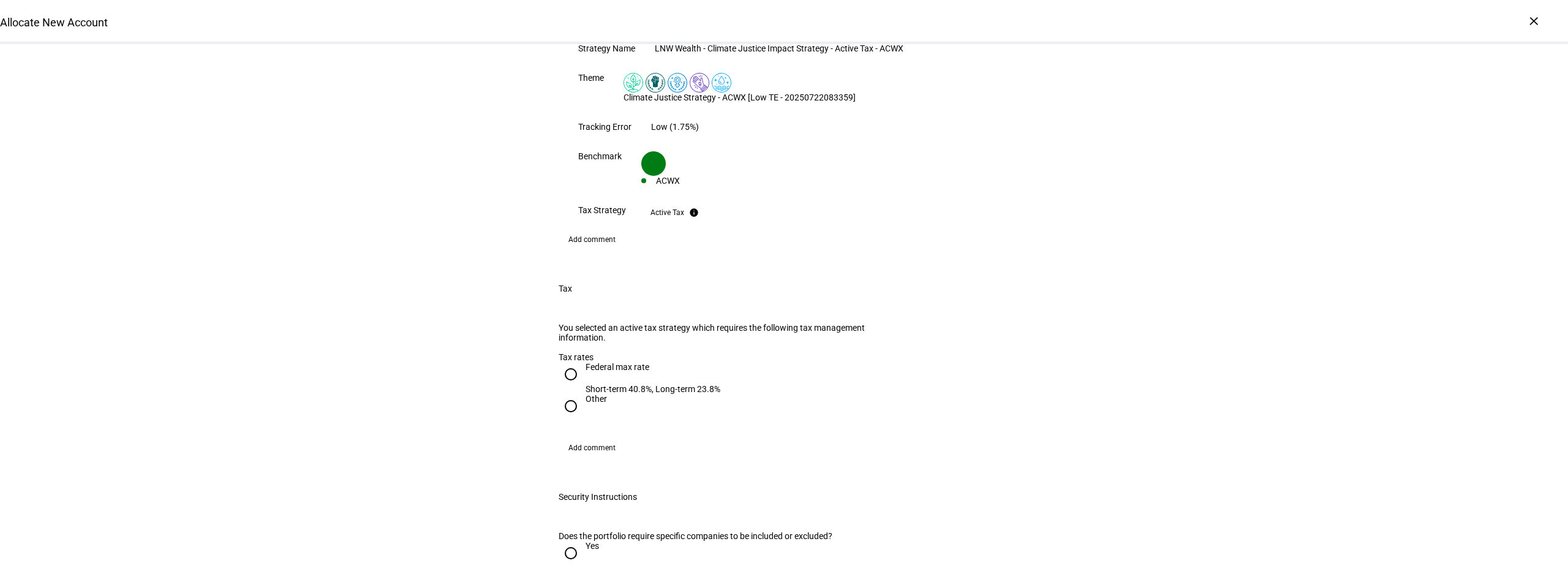
scroll to position [1041, 0]
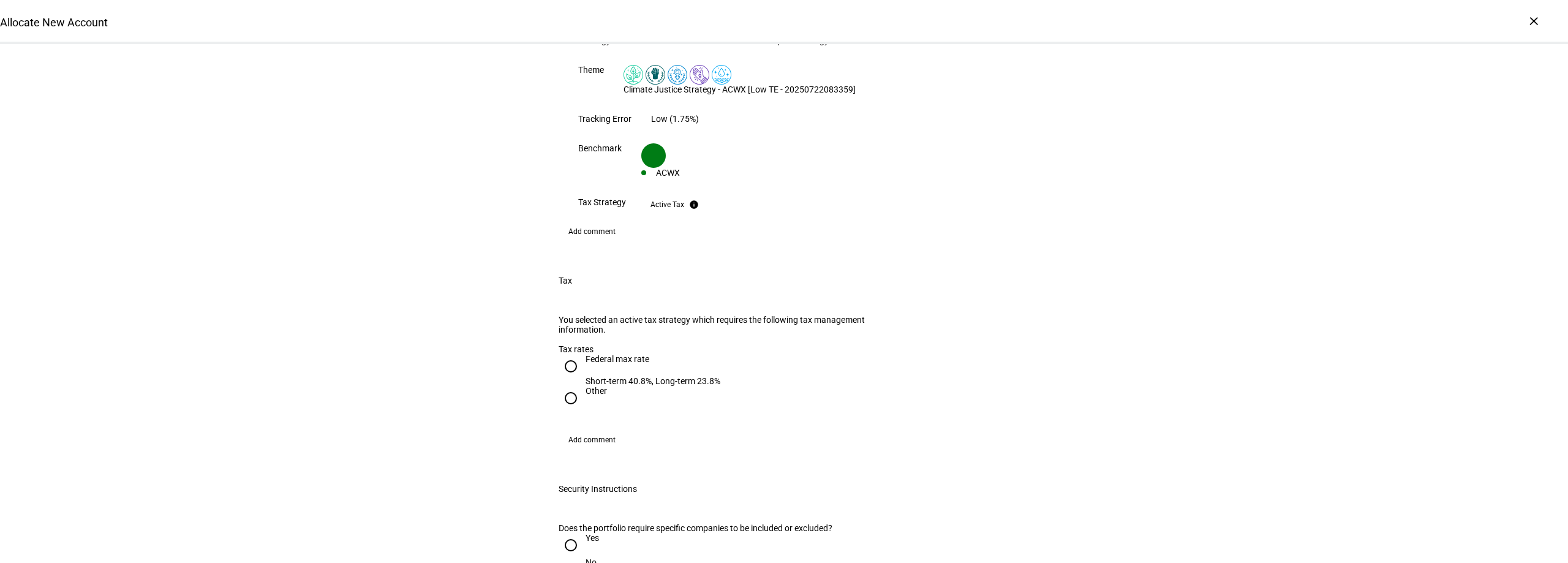
click at [589, 354] on div "Federal max rate" at bounding box center [653, 359] width 135 height 10
click at [583, 354] on input "Federal max rate Short-term 40.8%, Long-term 23.8%" at bounding box center [570, 366] width 24 height 24
radio input "true"
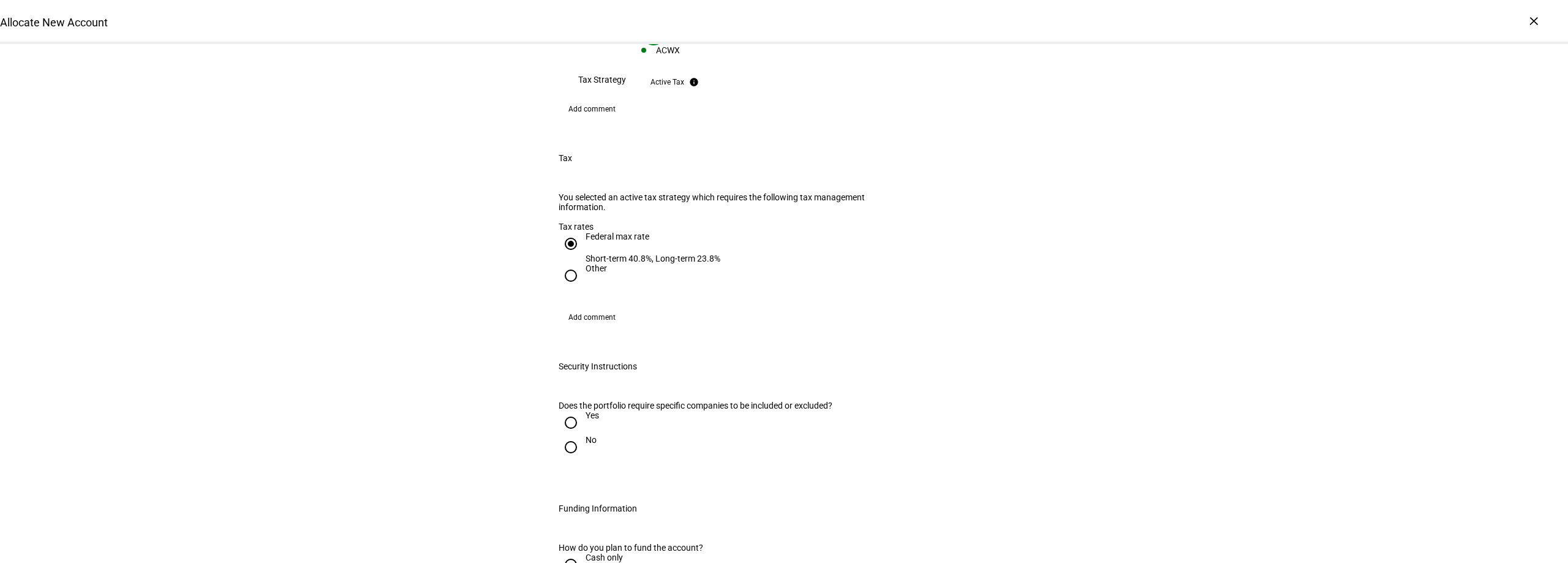
scroll to position [1286, 0]
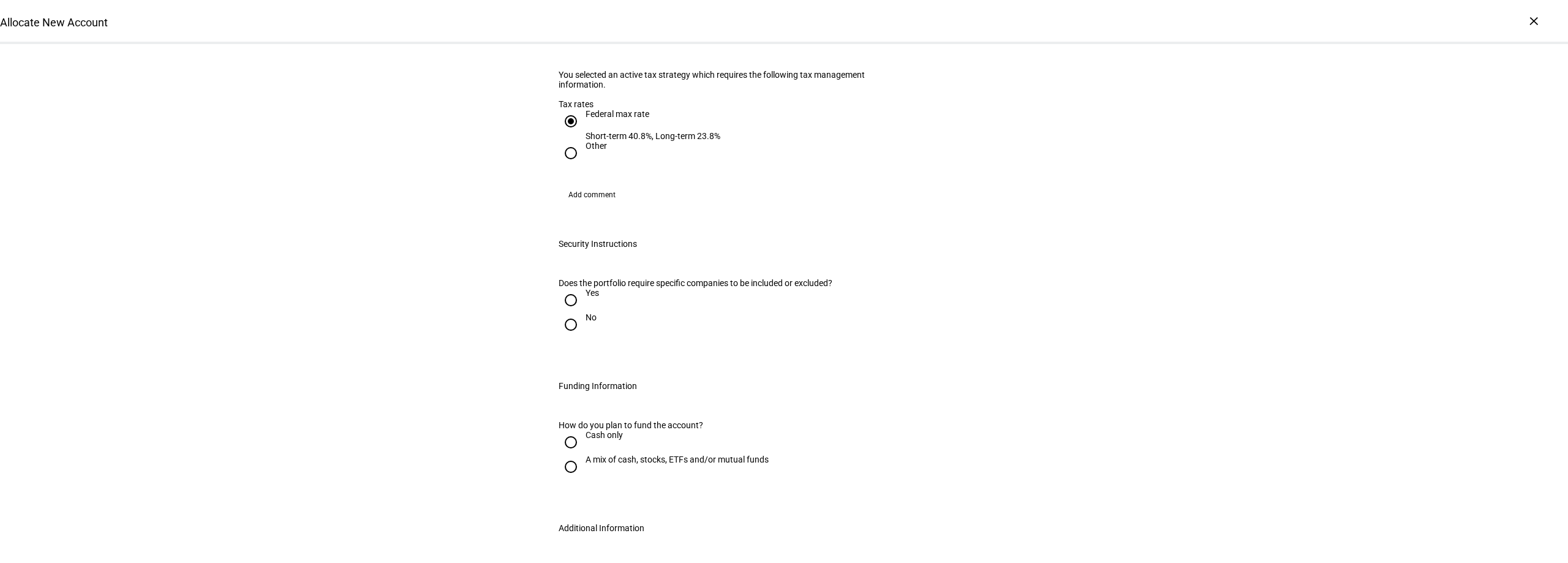
click at [558, 312] on input "No" at bounding box center [570, 324] width 24 height 24
radio input "true"
click at [571, 434] on input "Cash only" at bounding box center [570, 442] width 24 height 24
radio input "true"
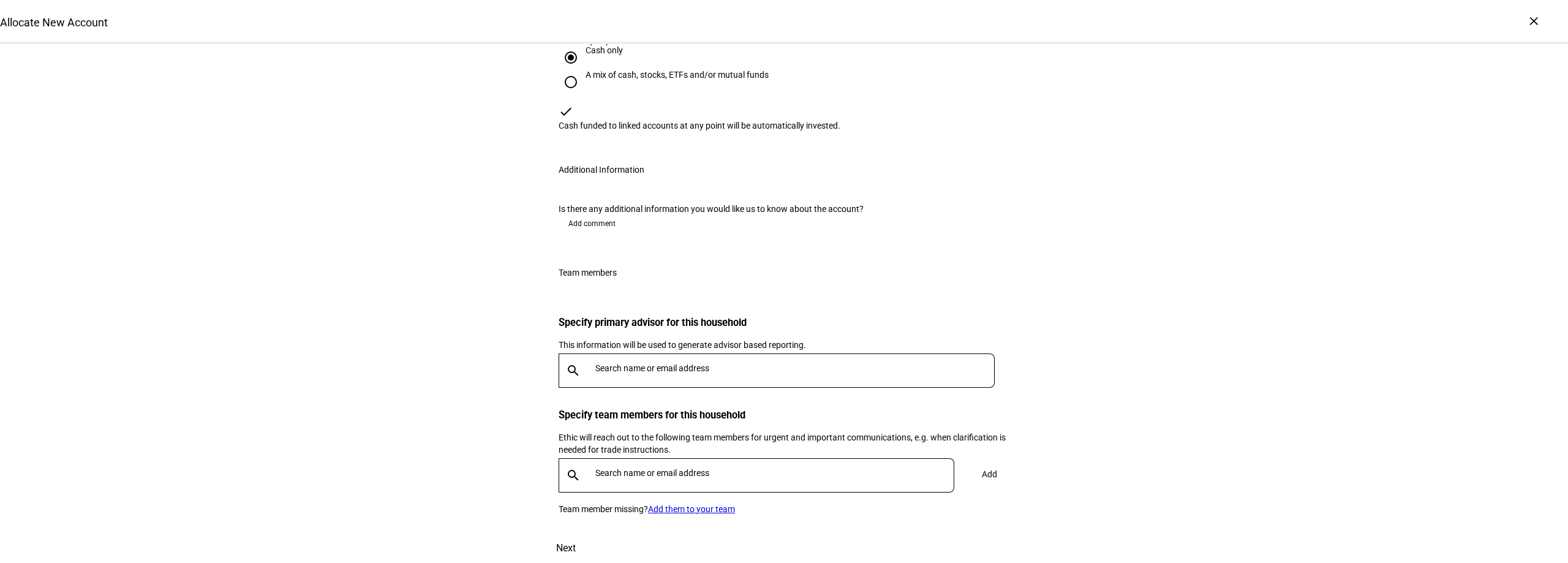
scroll to position [1793, 0]
click at [752, 353] on div at bounding box center [792, 370] width 405 height 35
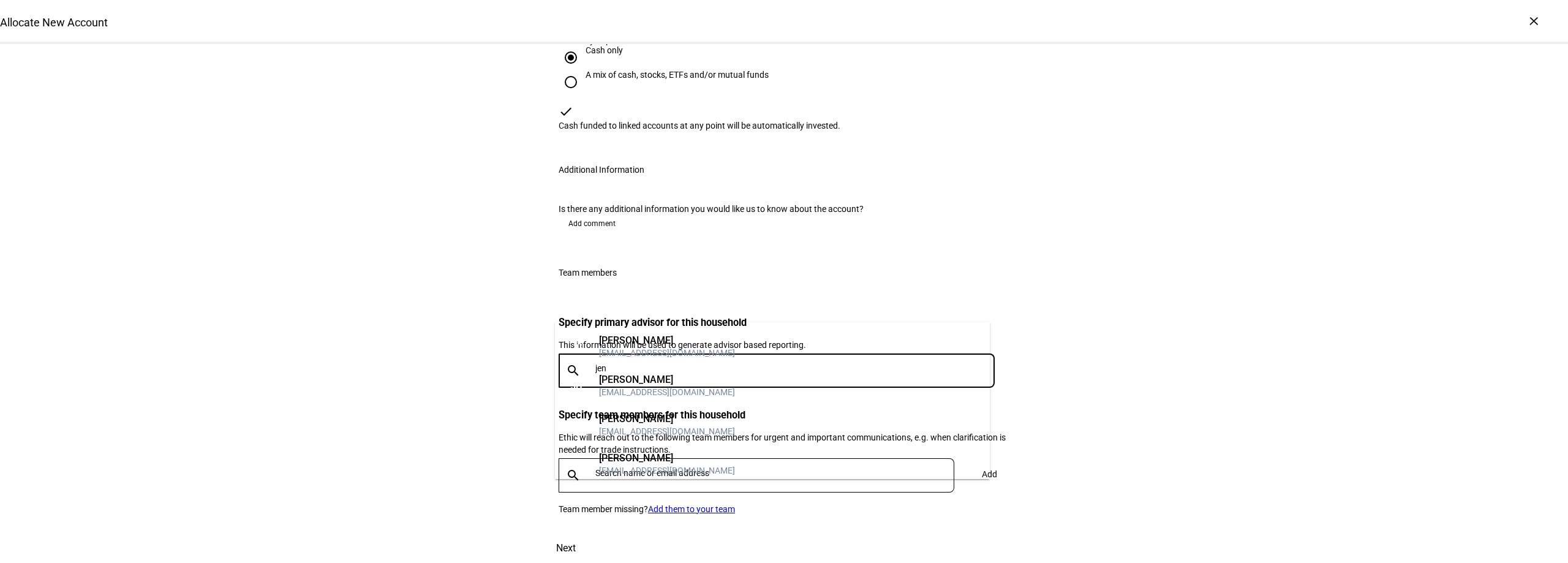
type input "jen"
click at [707, 330] on mat-option "JC Jennifer Chan jchan@lnwadvisors.com" at bounding box center [772, 347] width 435 height 39
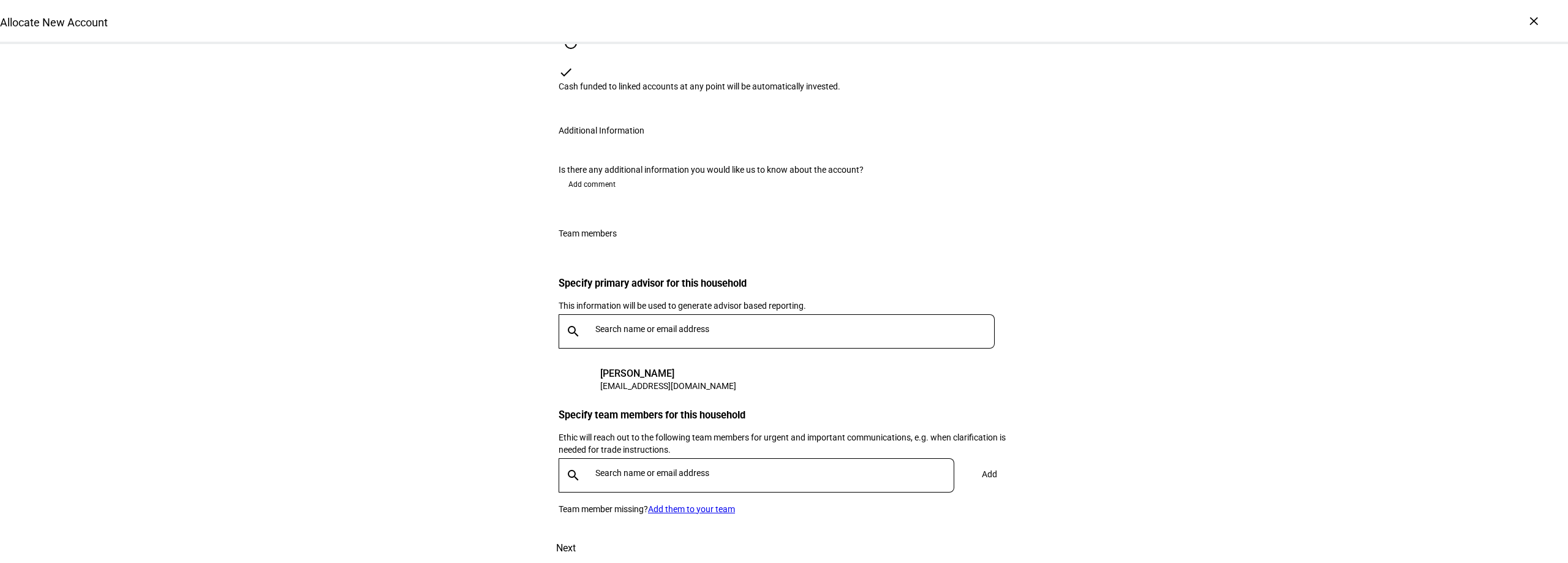
click at [669, 468] on input "text" at bounding box center [777, 473] width 364 height 10
type input "chane"
click at [657, 483] on mat-option "CG Chanel Griffith cgriffith@lnwadvisors.com" at bounding box center [752, 498] width 394 height 39
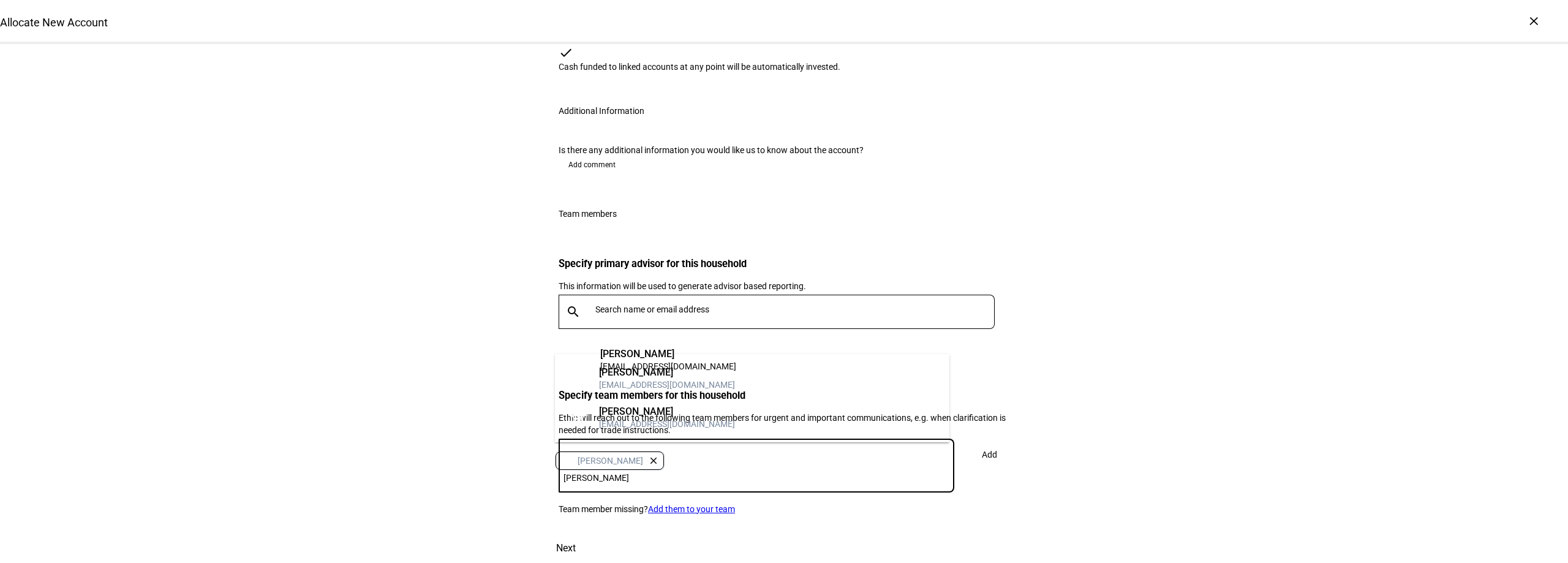
type input "nicole"
click at [648, 380] on div "nho@lnwadvisors.com" at bounding box center [667, 384] width 136 height 12
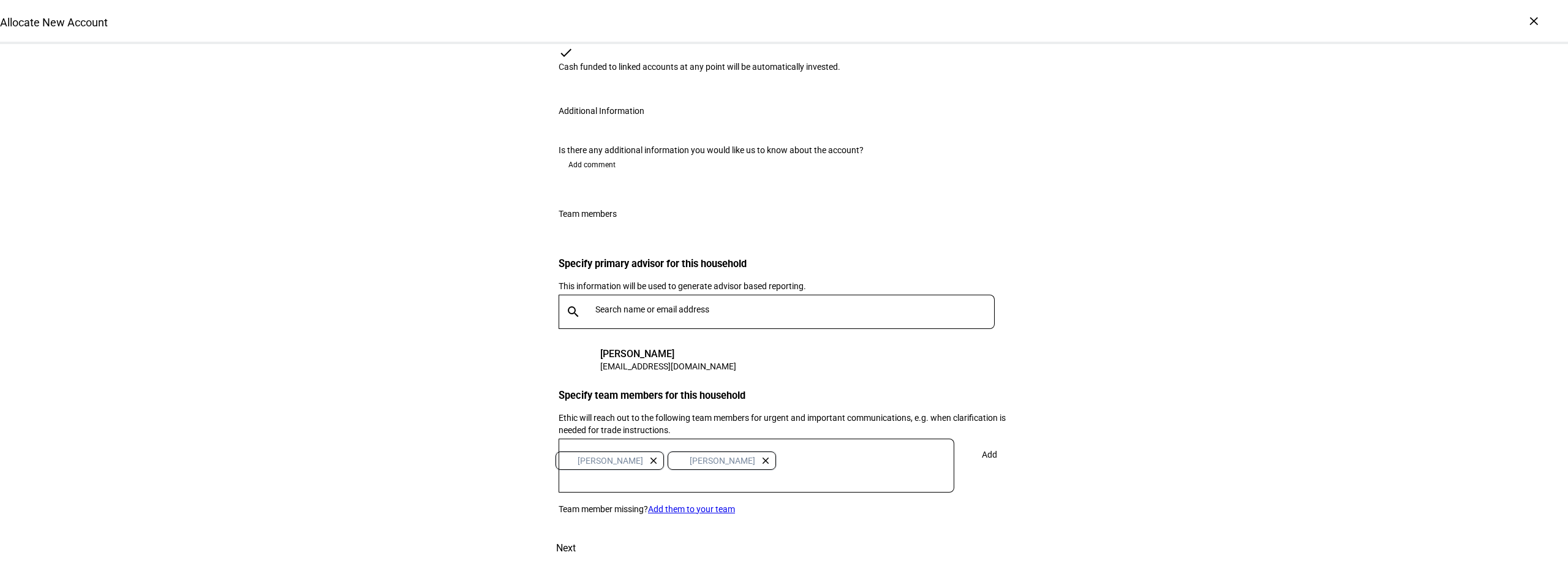
click at [1001, 462] on span at bounding box center [989, 454] width 40 height 30
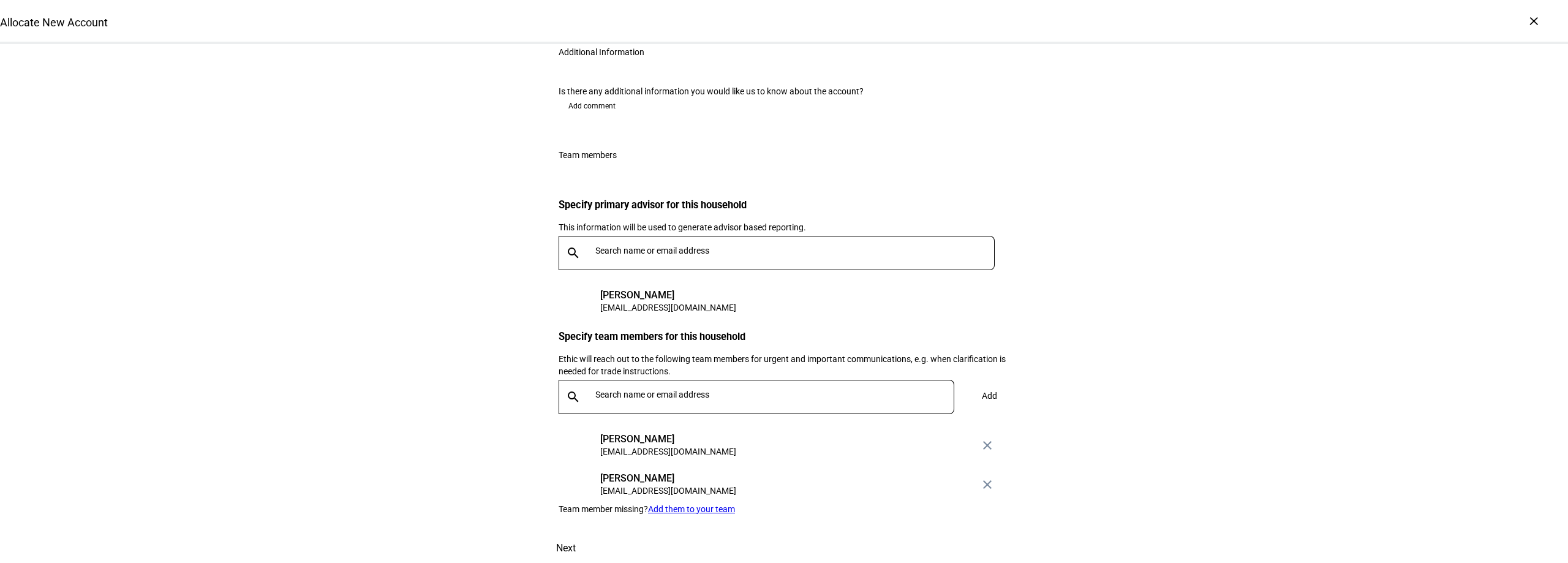
scroll to position [1910, 0]
click at [576, 533] on span "Next" at bounding box center [566, 548] width 19 height 30
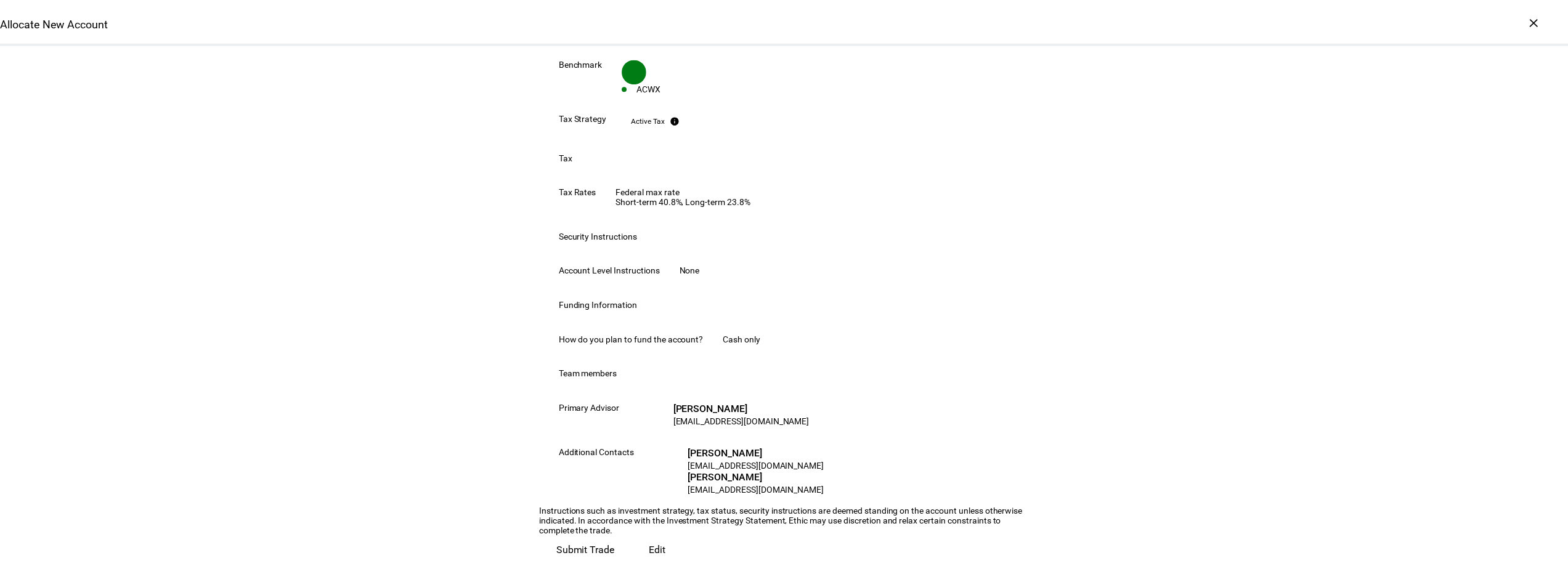
scroll to position [682, 0]
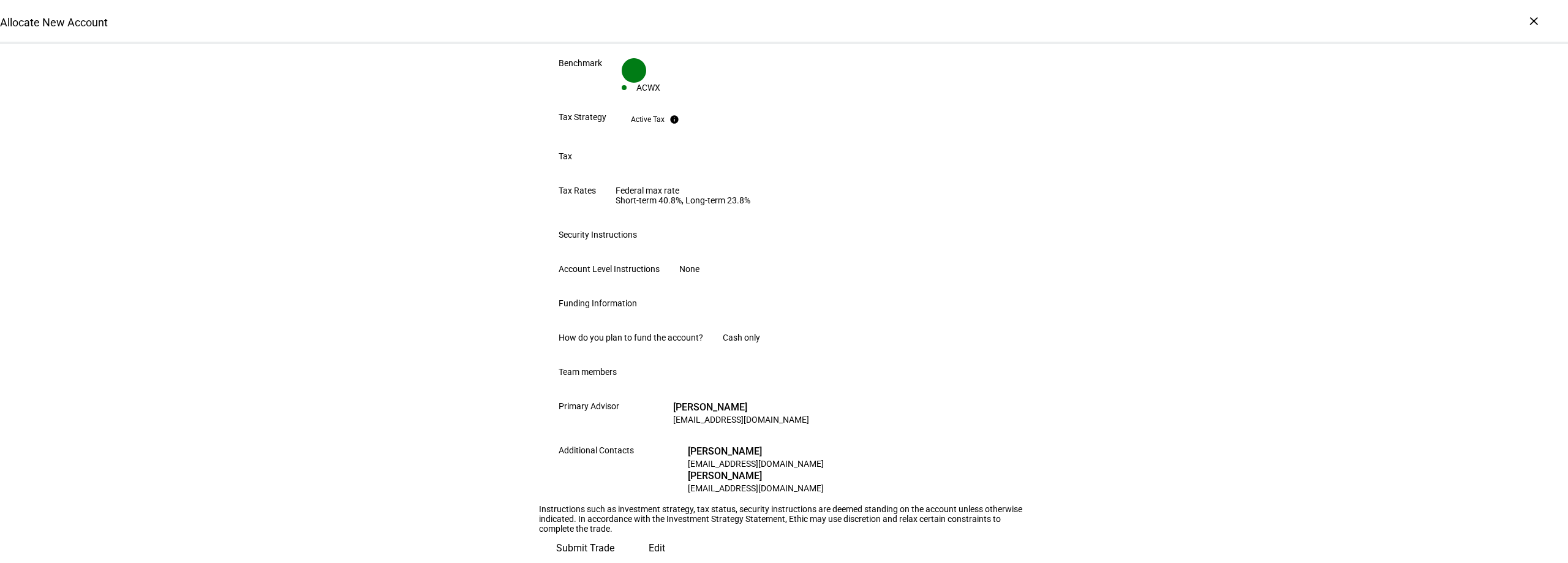
click at [615, 533] on span "Submit Trade" at bounding box center [585, 548] width 58 height 30
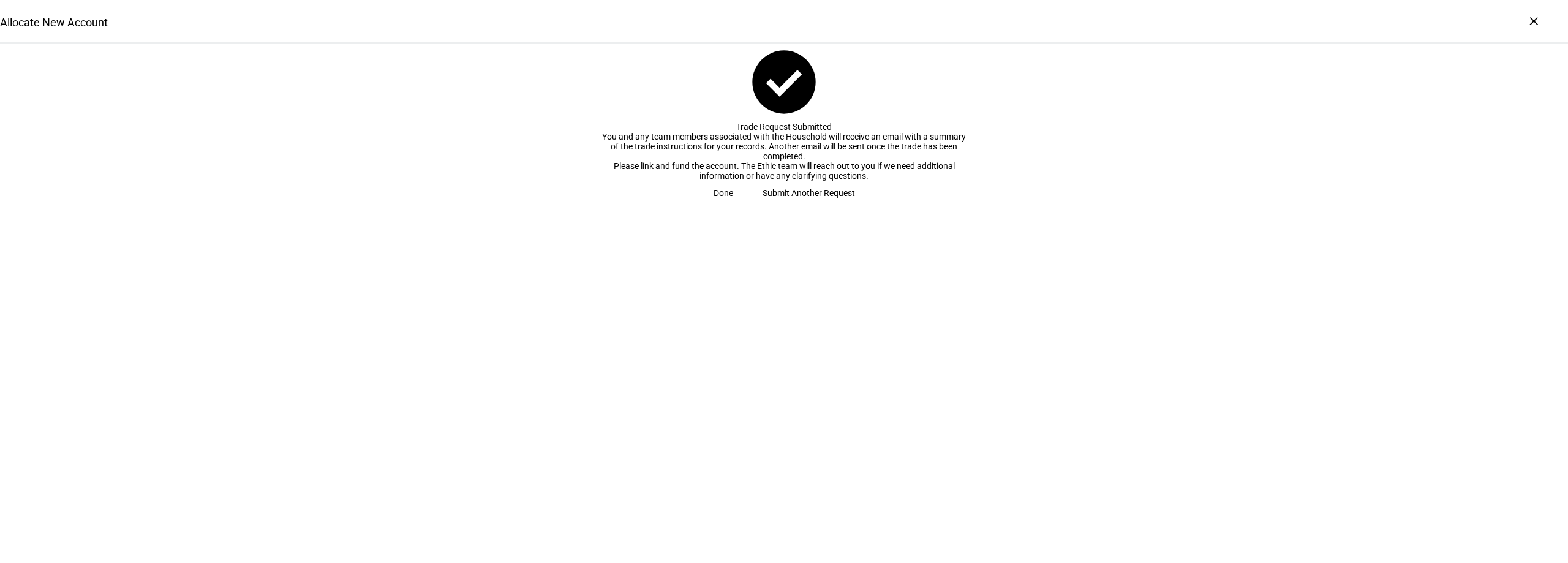
click at [733, 205] on span "Done" at bounding box center [723, 193] width 19 height 24
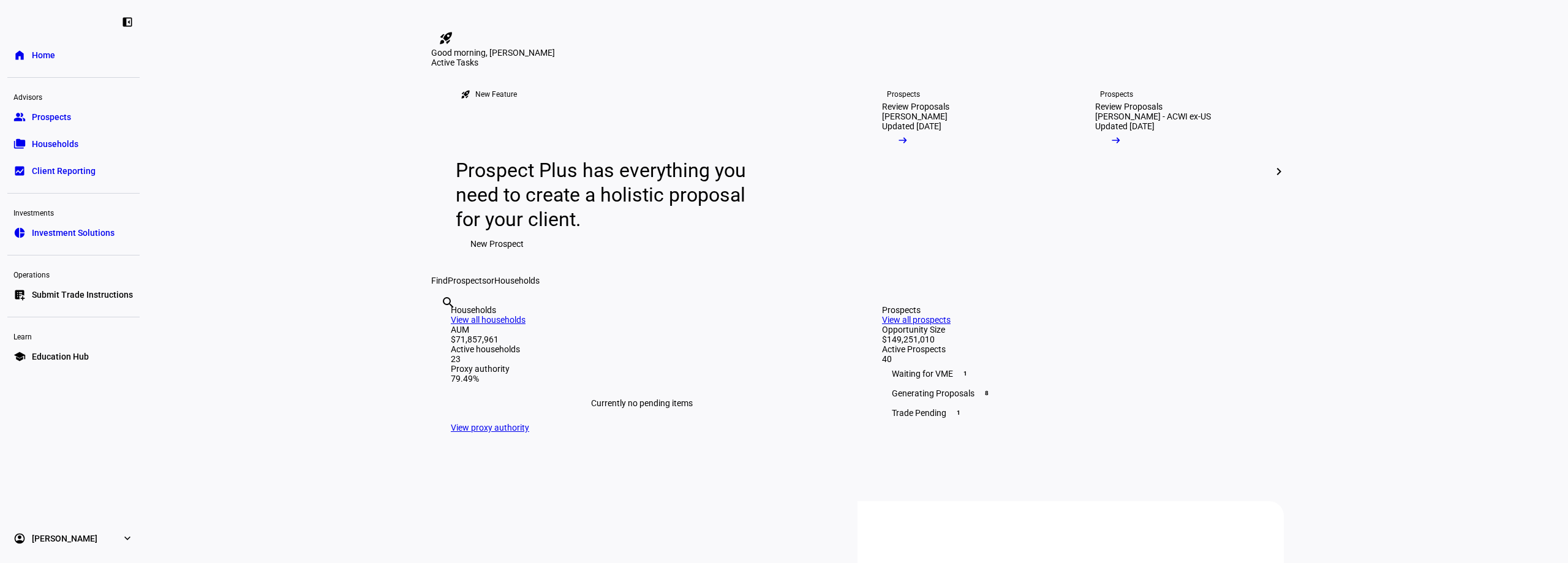
click at [77, 152] on link "folder_copy Households" at bounding box center [73, 144] width 132 height 24
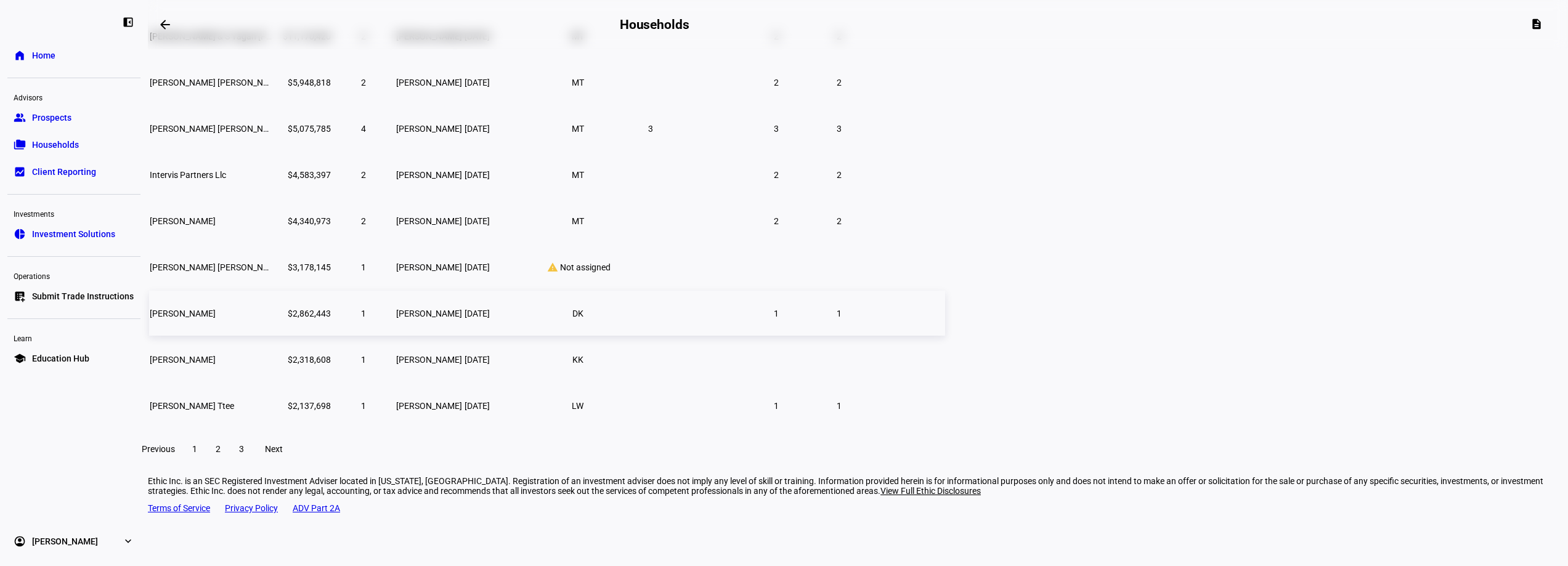
scroll to position [188, 0]
click at [221, 453] on span "2" at bounding box center [218, 448] width 5 height 10
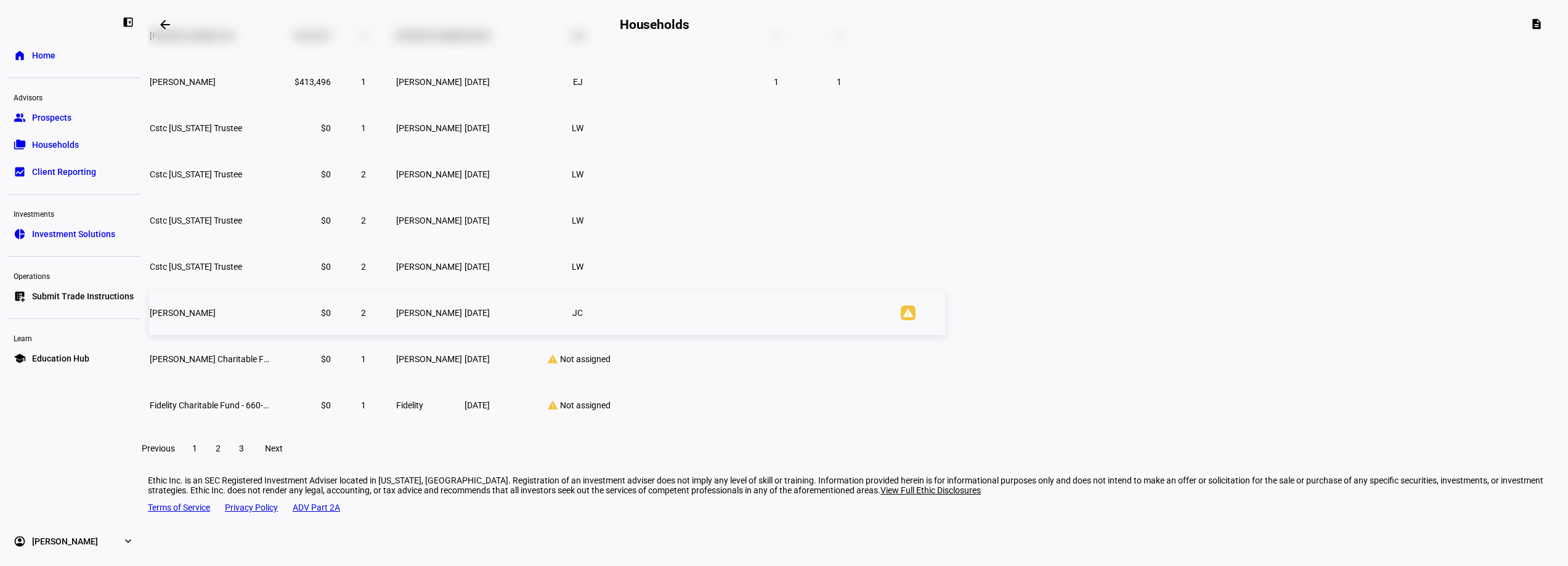
click at [215, 318] on span "[PERSON_NAME]" at bounding box center [182, 313] width 66 height 10
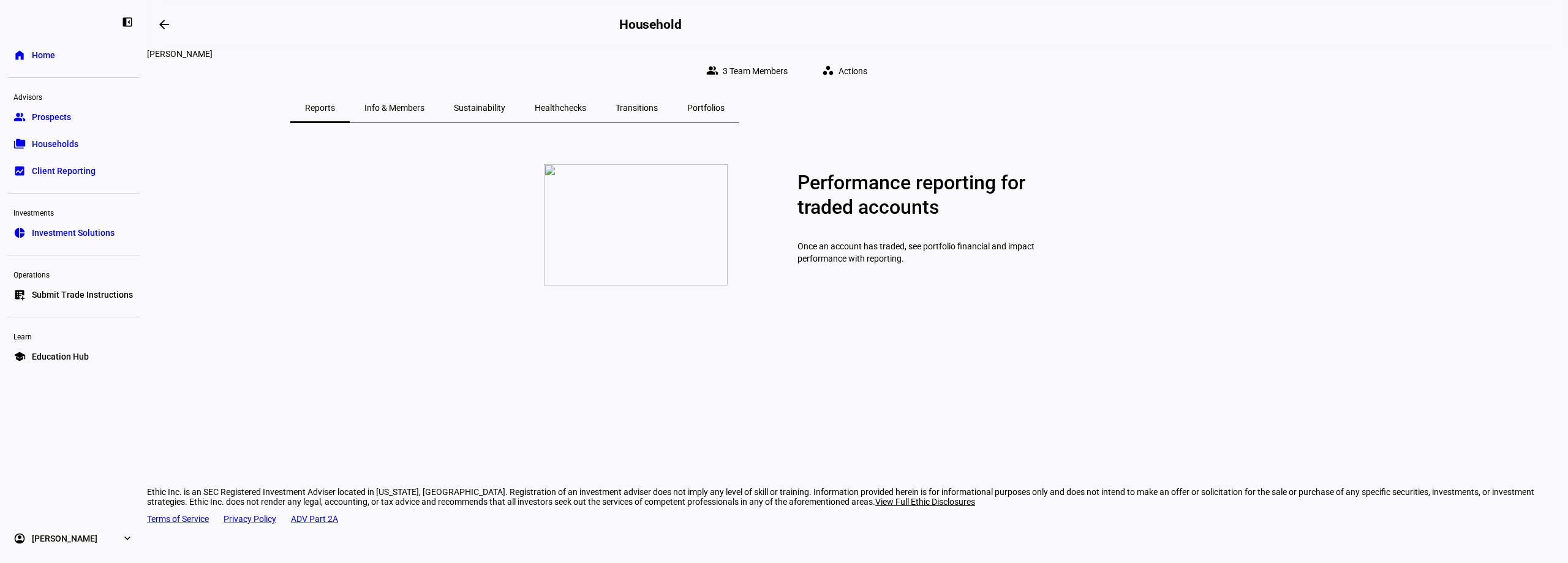
click at [439, 97] on div "Info & Members" at bounding box center [394, 108] width 89 height 30
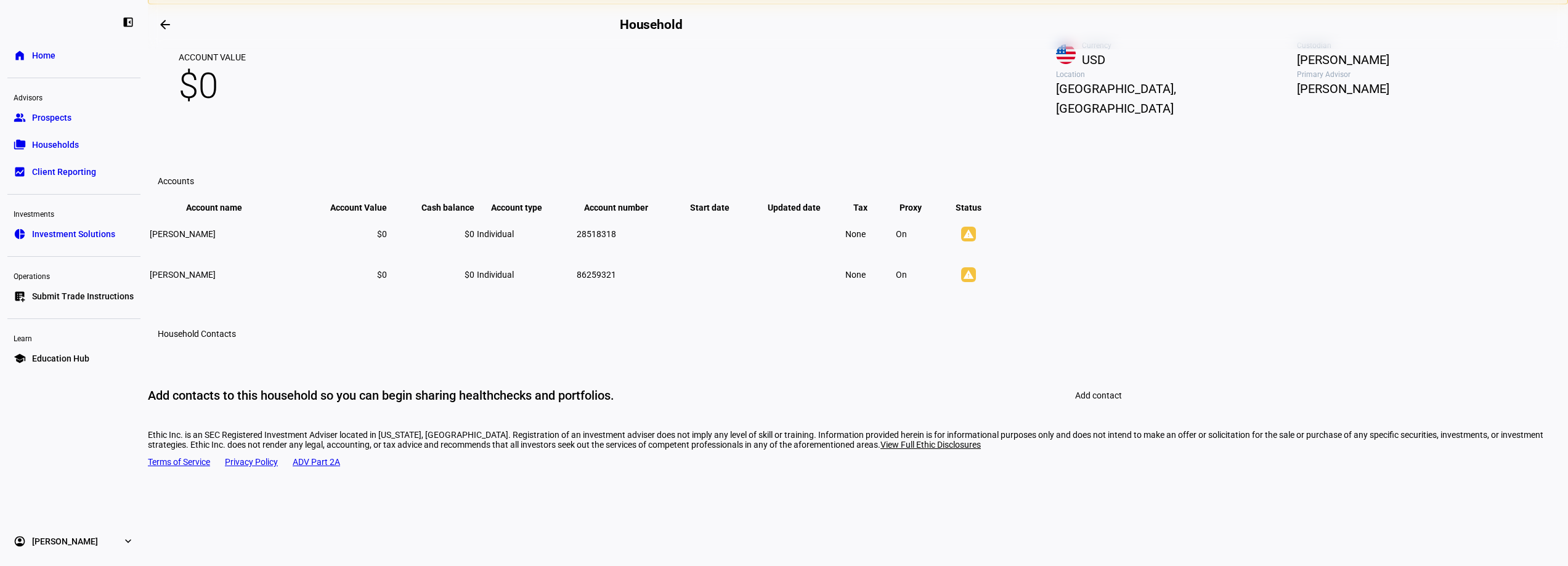
scroll to position [247, 0]
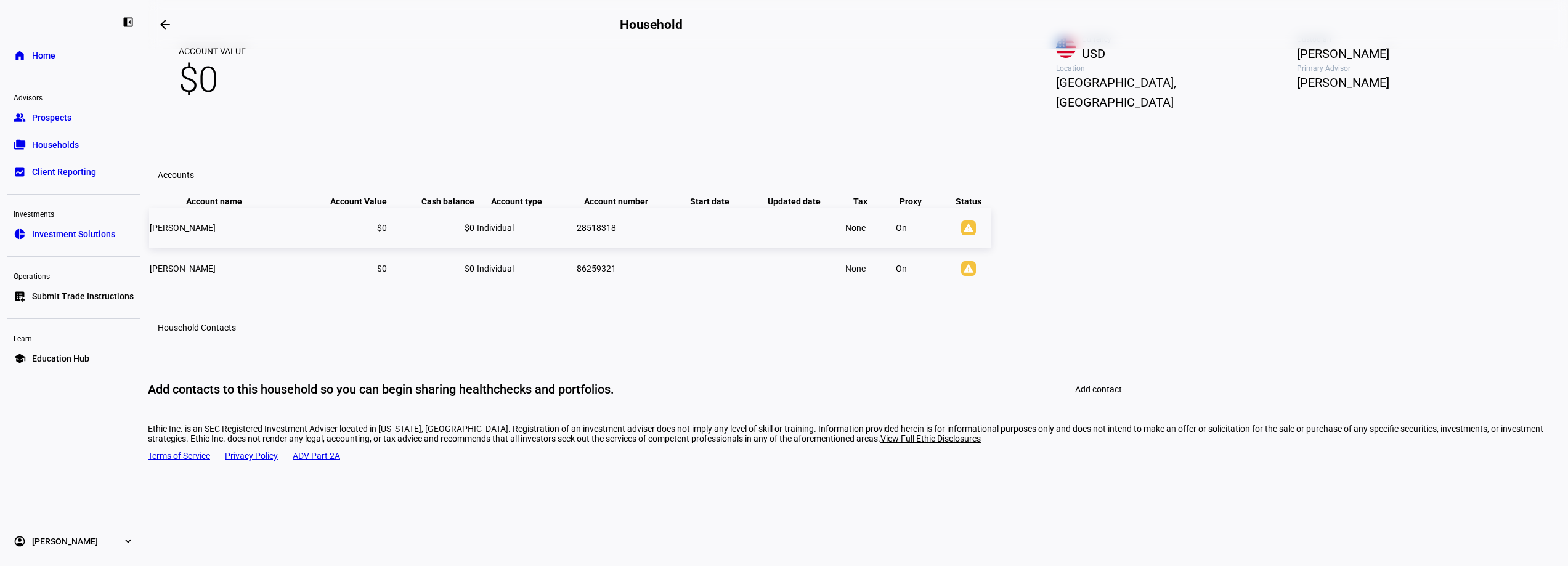
click at [215, 233] on span "[PERSON_NAME]" at bounding box center [182, 228] width 66 height 10
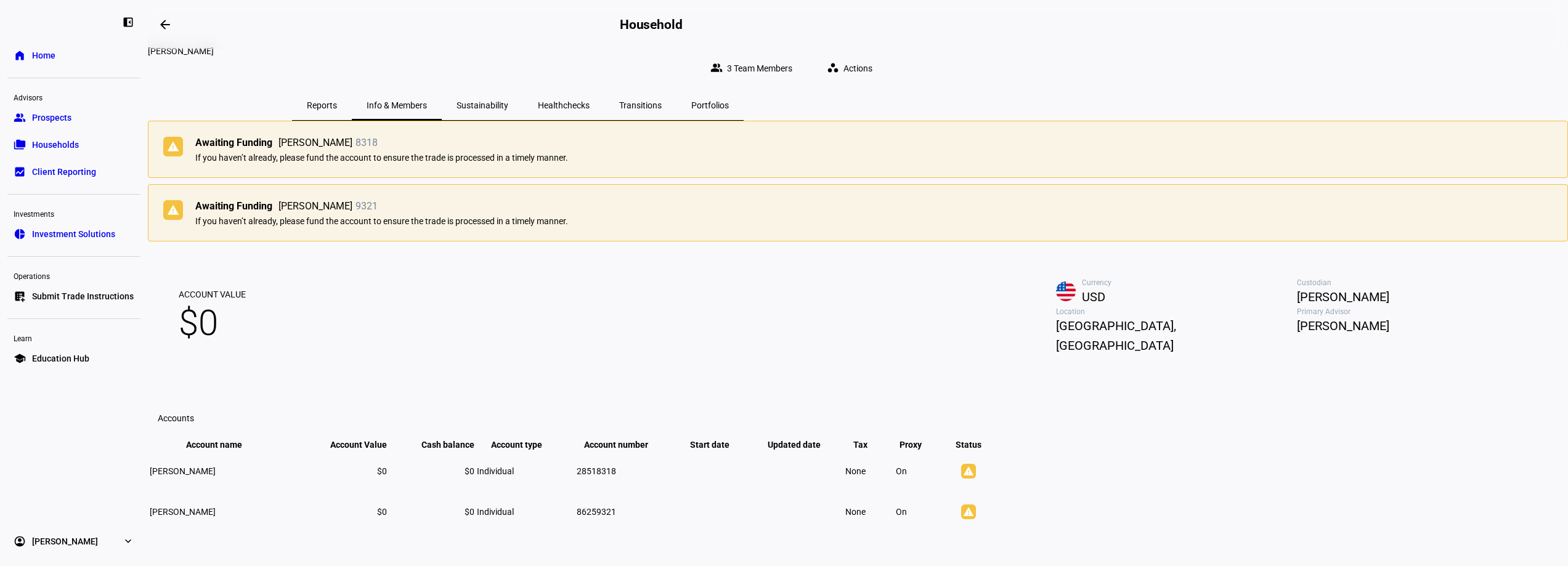
scroll to position [0, 0]
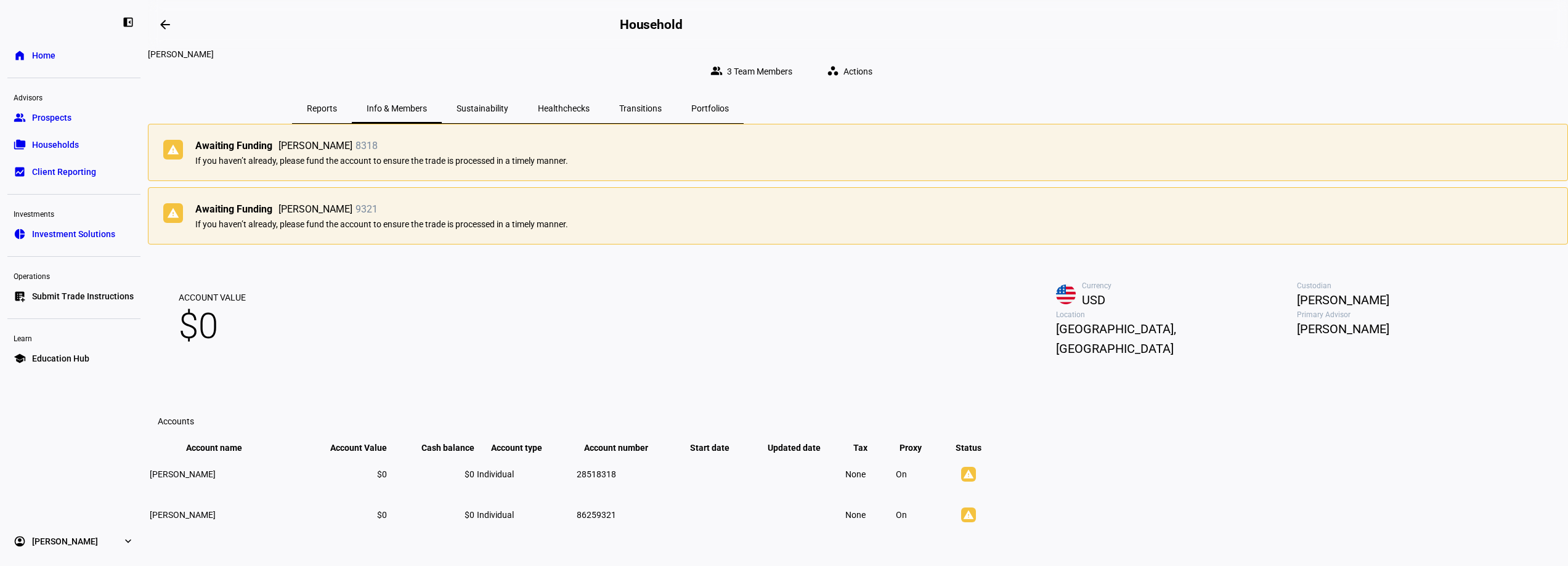
click at [353, 152] on span "[PERSON_NAME]" at bounding box center [315, 146] width 74 height 12
click at [180, 154] on mat-icon "warning" at bounding box center [173, 147] width 15 height 15
click at [508, 104] on span "Sustainability" at bounding box center [482, 108] width 52 height 9
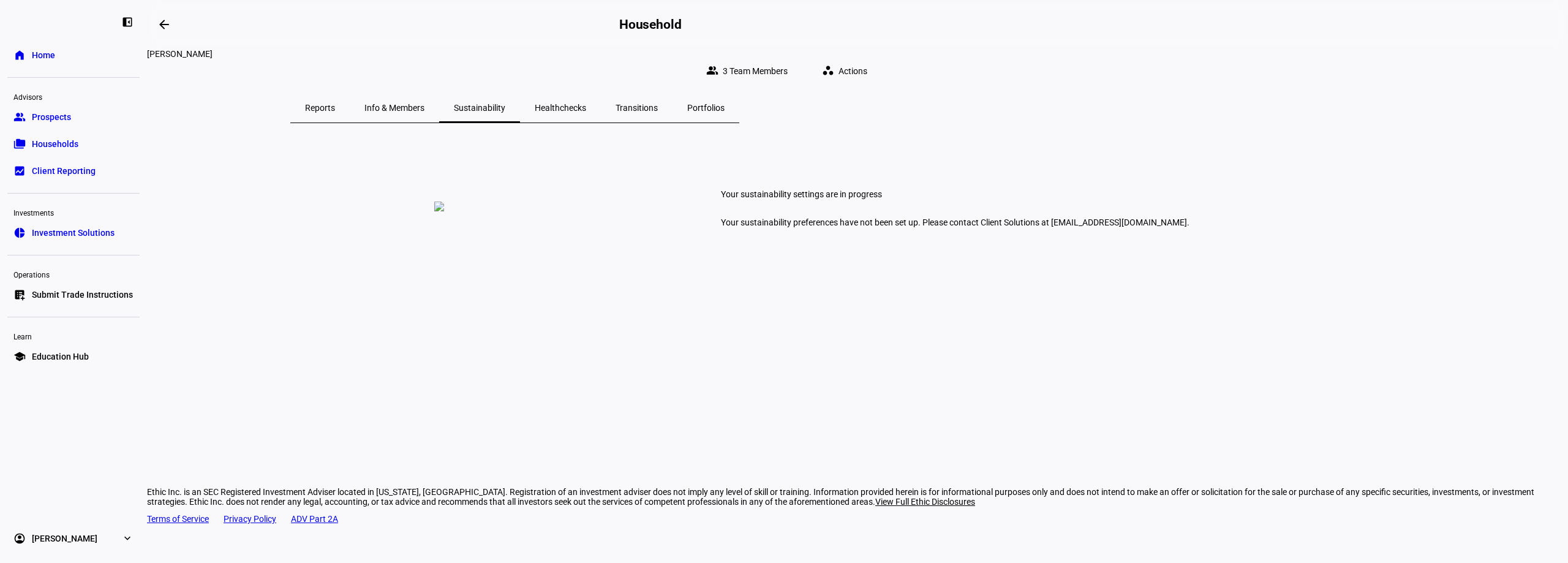
click at [425, 104] on span "Info & Members" at bounding box center [394, 108] width 60 height 9
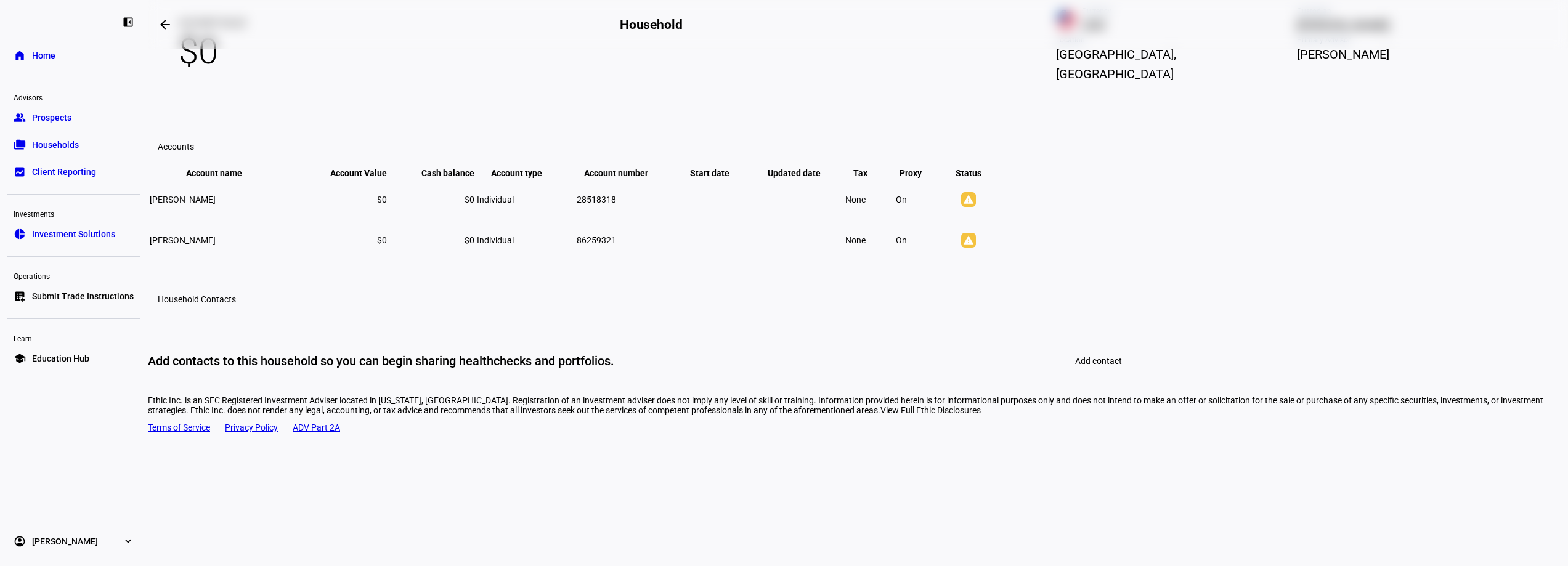
scroll to position [308, 0]
click at [76, 291] on span "Submit Trade Instructions" at bounding box center [83, 296] width 102 height 12
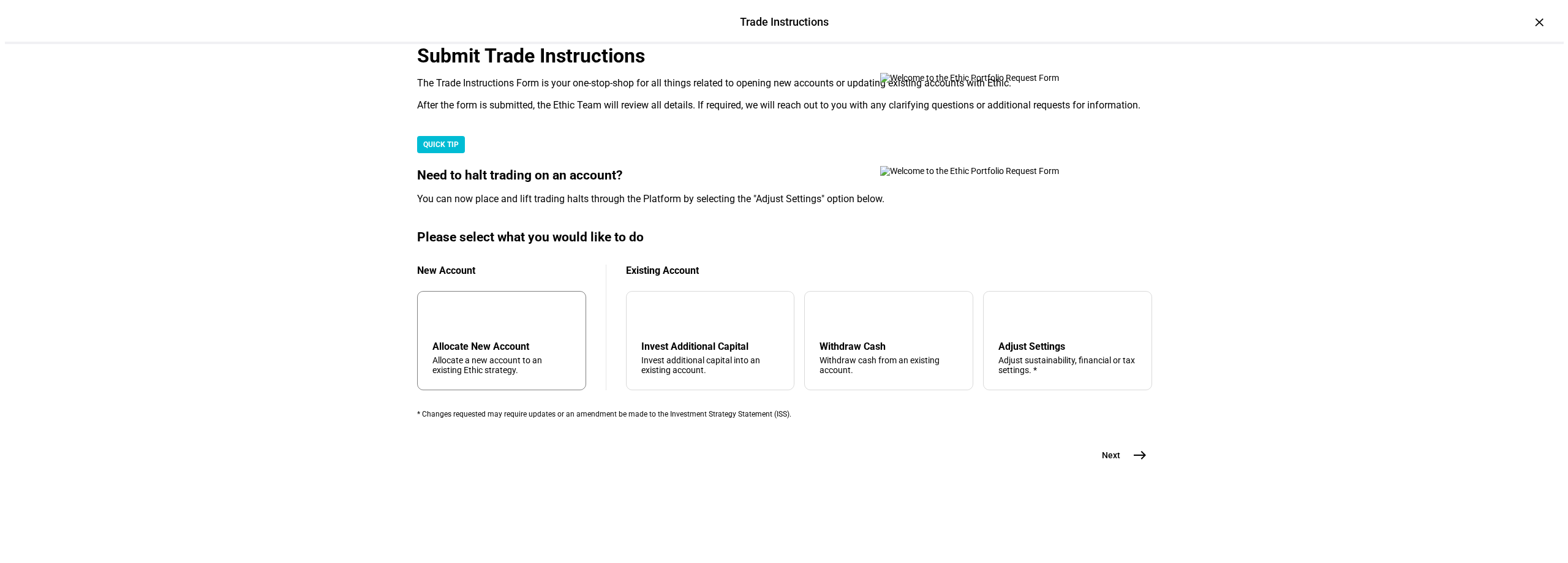
scroll to position [291, 0]
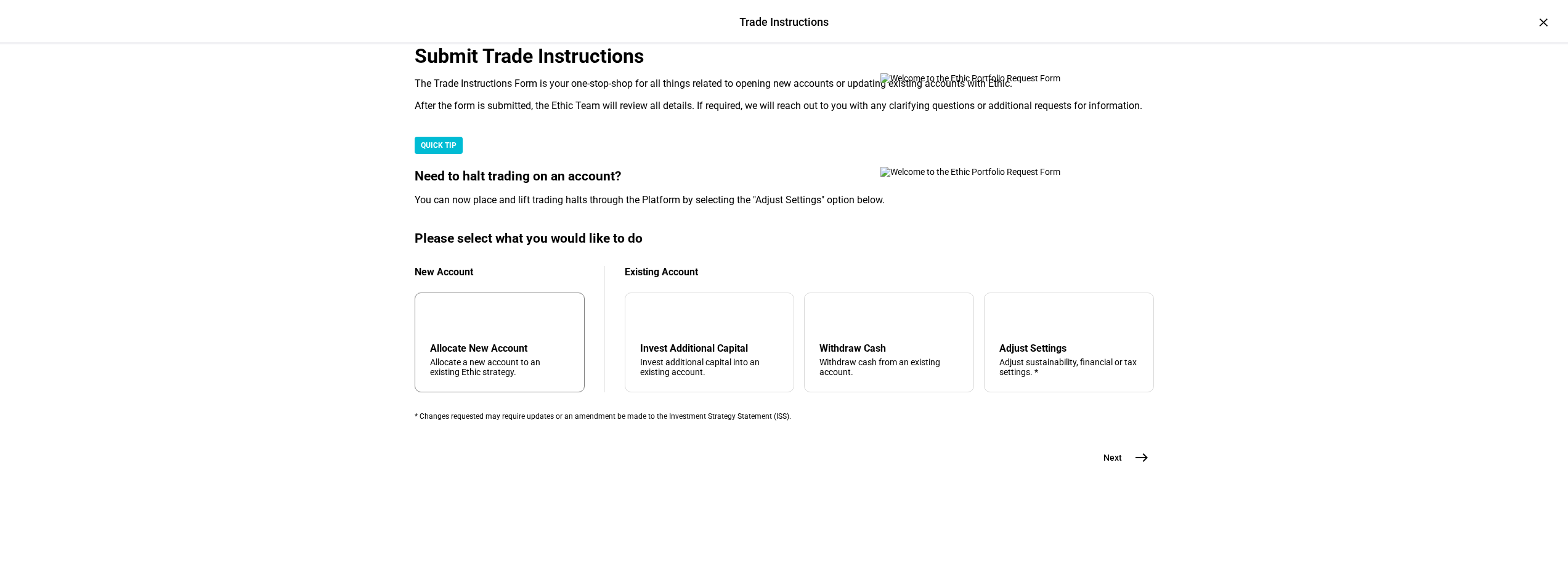
click at [515, 313] on div "add Allocate New Account Allocate a new account to an existing Ethic strategy." at bounding box center [499, 342] width 170 height 99
click at [1134, 465] on mat-icon "east" at bounding box center [1142, 458] width 15 height 15
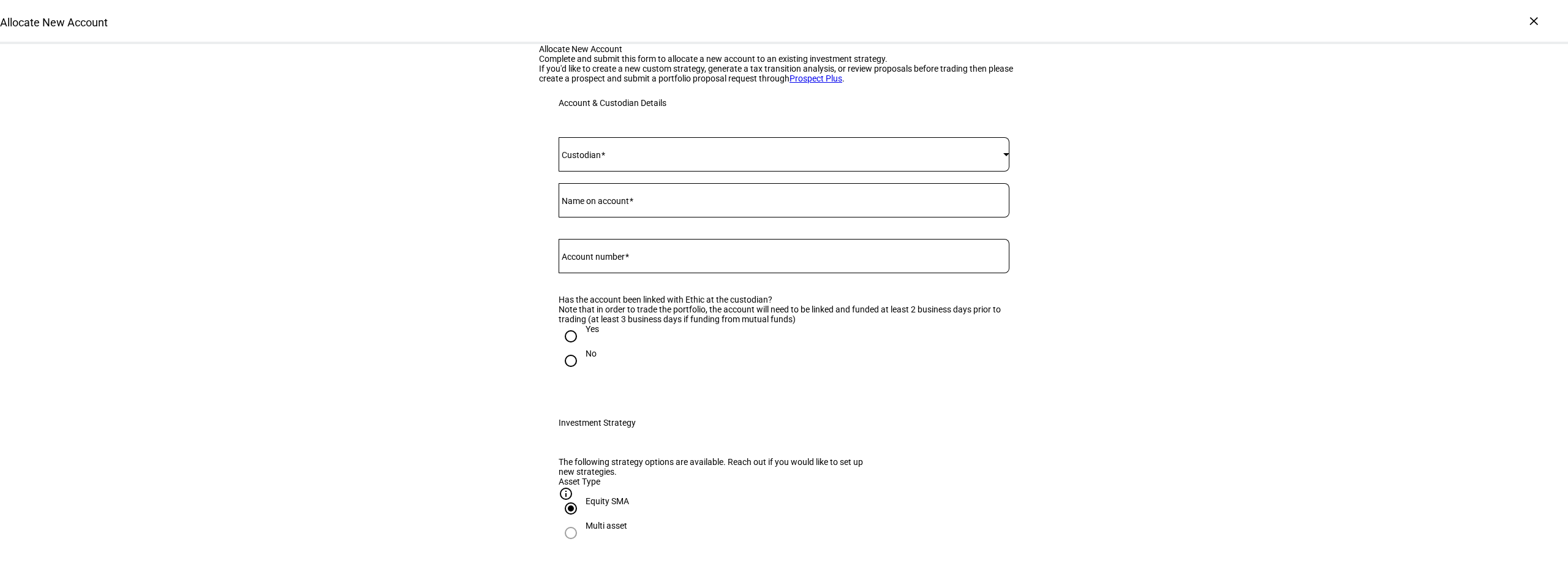
scroll to position [306, 0]
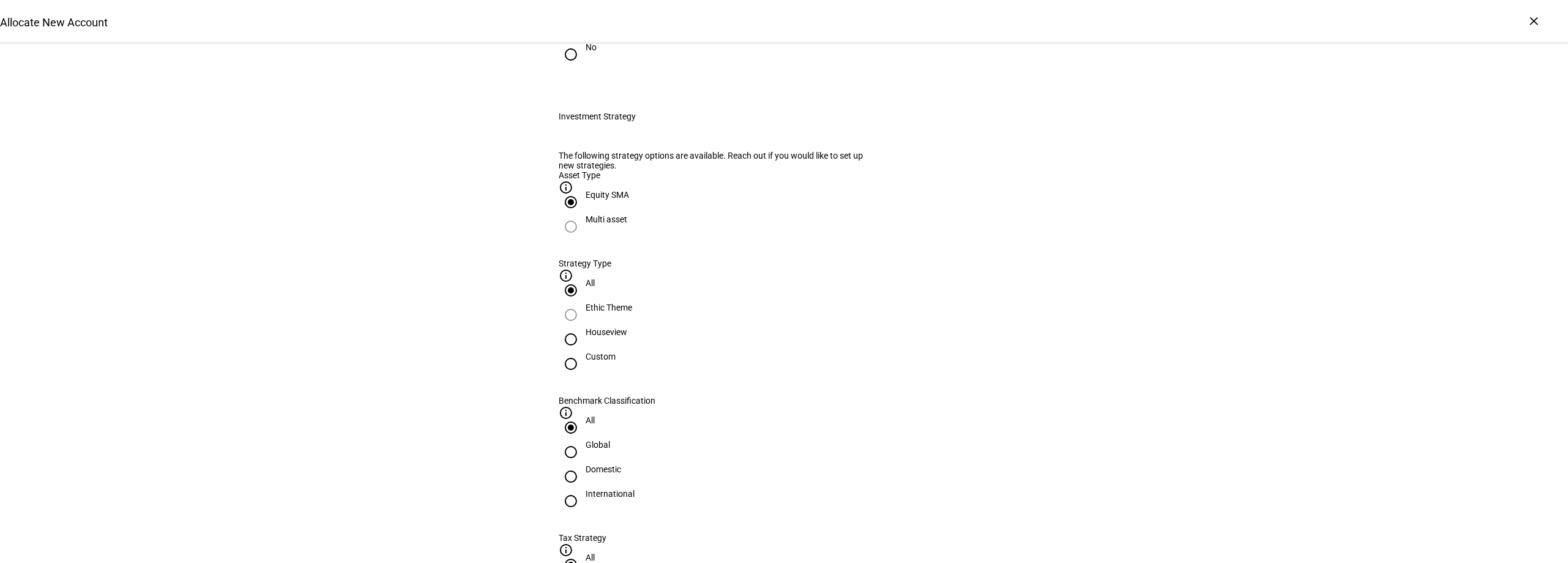
click at [583, 351] on input "Houseview" at bounding box center [570, 339] width 24 height 24
radio input "true"
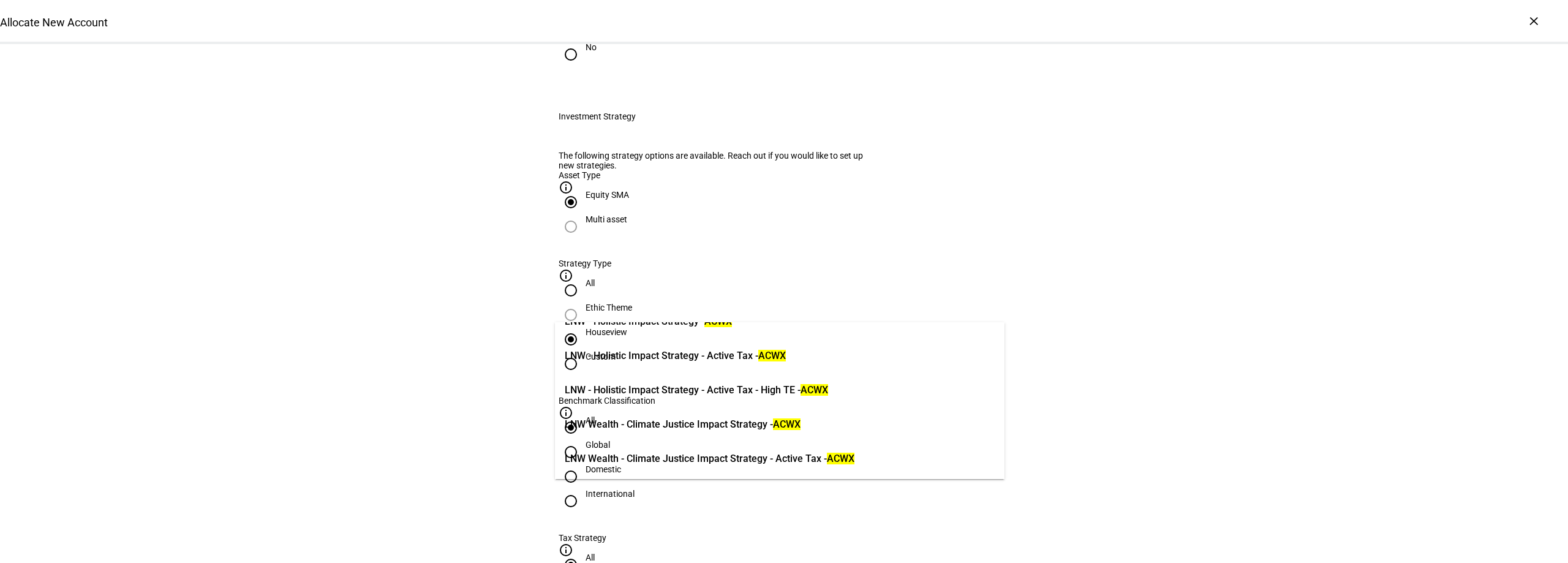
scroll to position [0, 0]
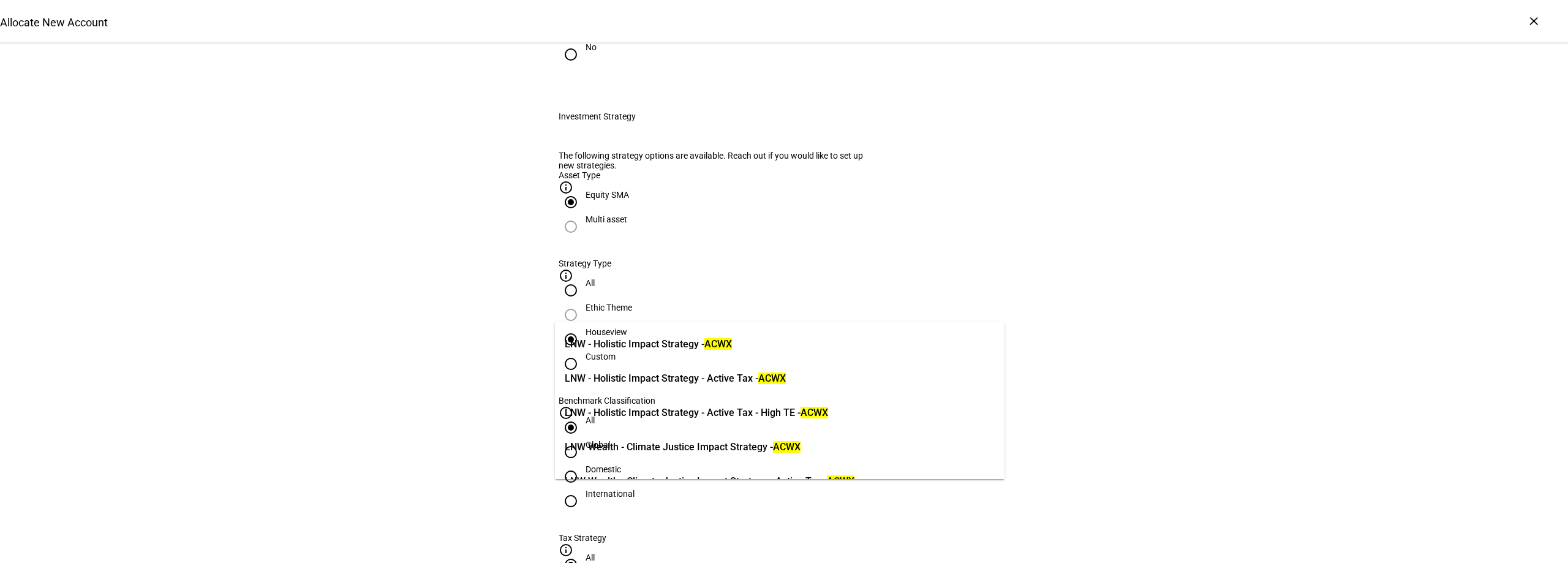
drag, startPoint x: 678, startPoint y: 496, endPoint x: 451, endPoint y: 517, distance: 228.0
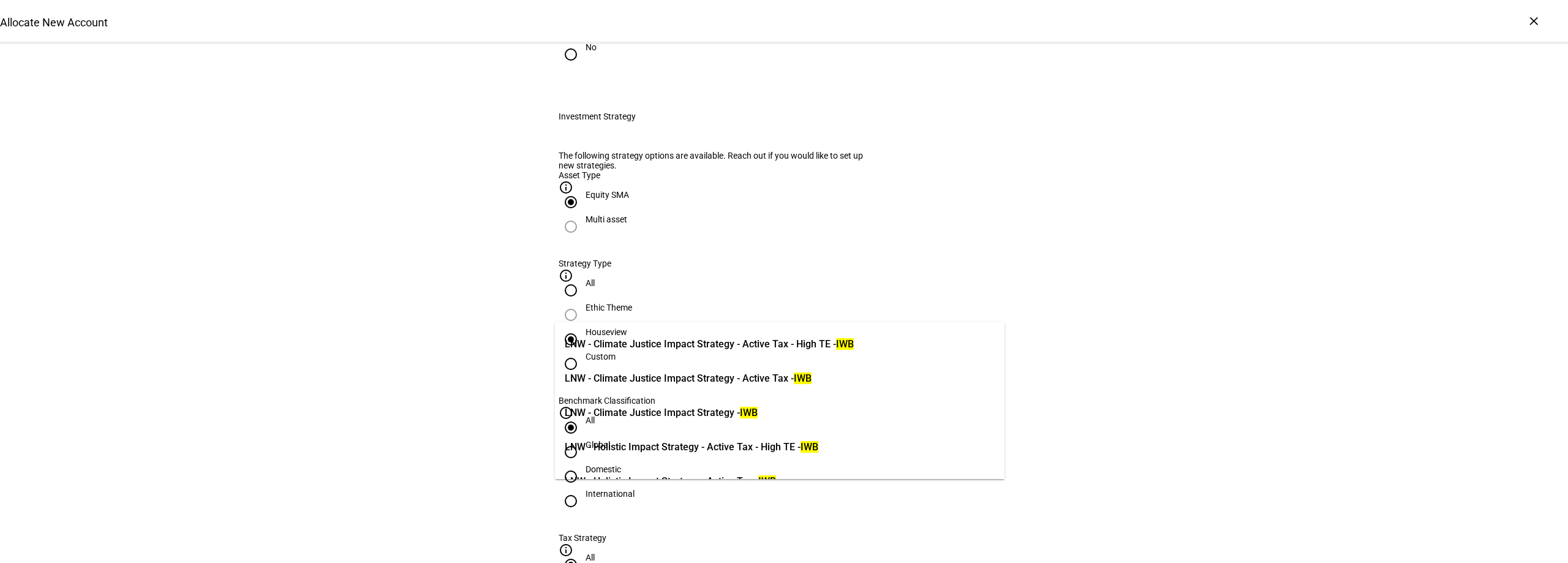
drag, startPoint x: 494, startPoint y: 495, endPoint x: 239, endPoint y: 486, distance: 255.2
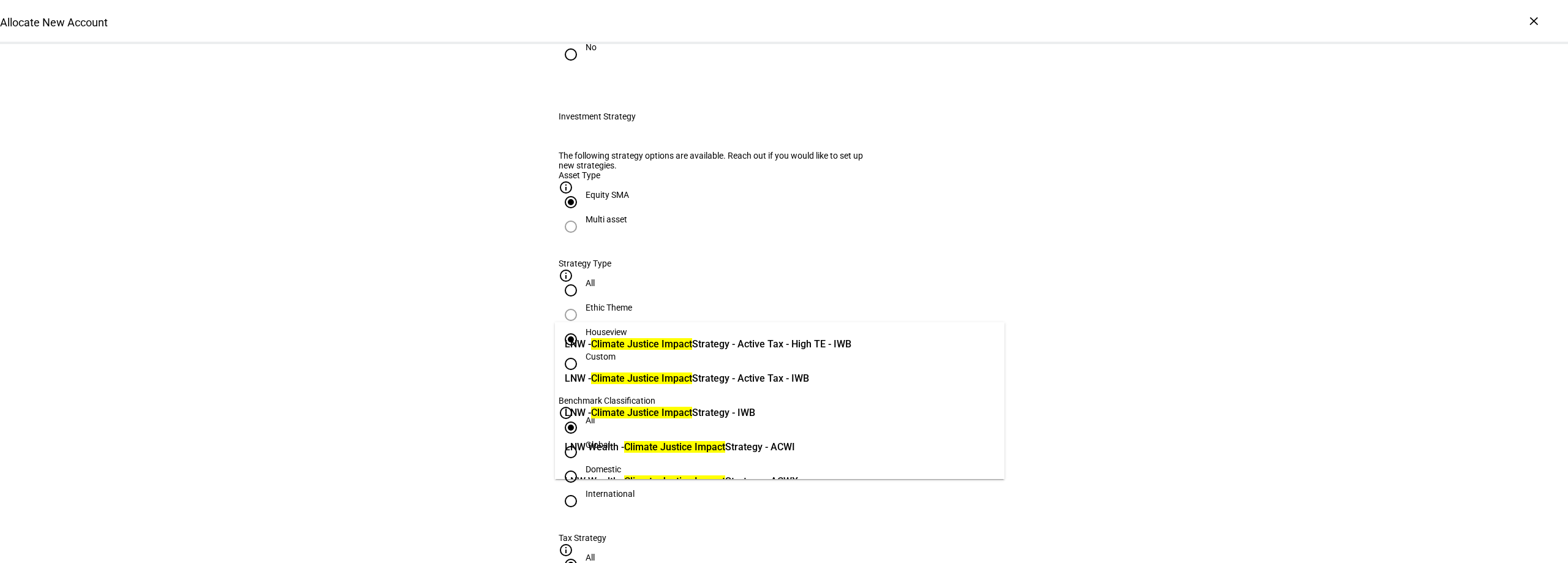
type input "climate justice impact"
